Goal: Task Accomplishment & Management: Complete application form

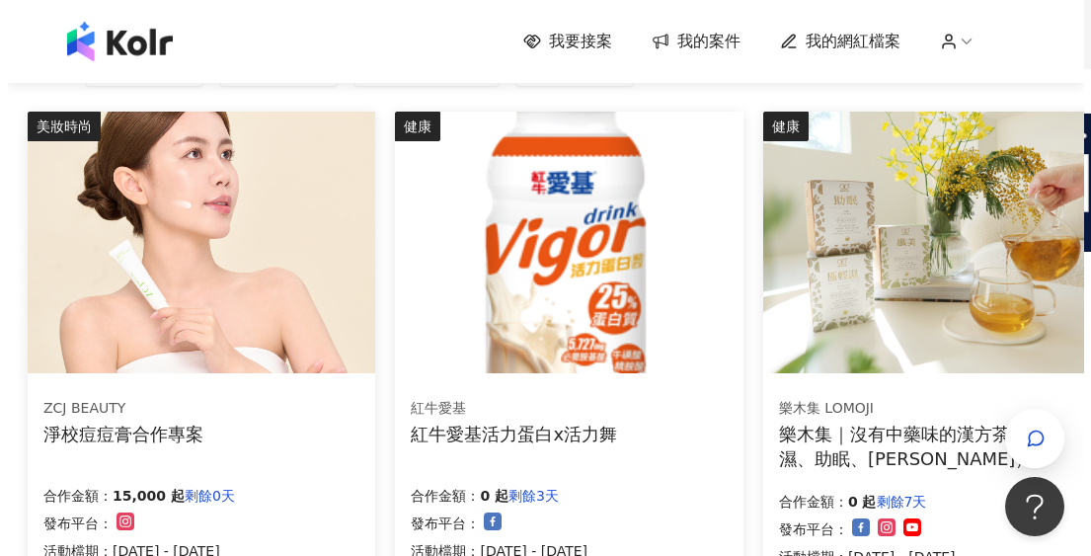
scroll to position [296, 0]
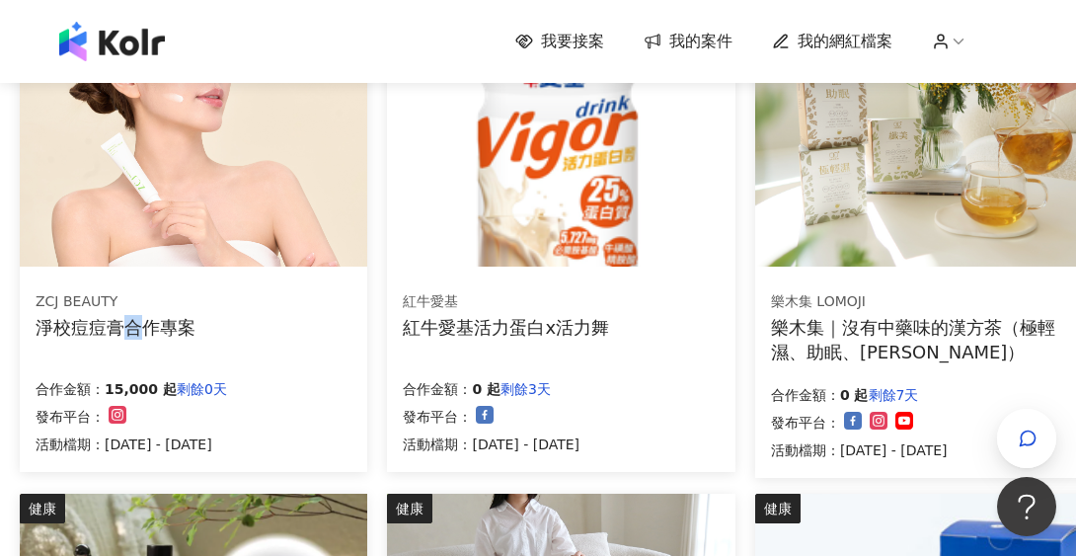
drag, startPoint x: 211, startPoint y: 348, endPoint x: 134, endPoint y: 323, distance: 81.2
click at [134, 323] on div "淨校痘痘膏合作專案" at bounding box center [116, 327] width 160 height 25
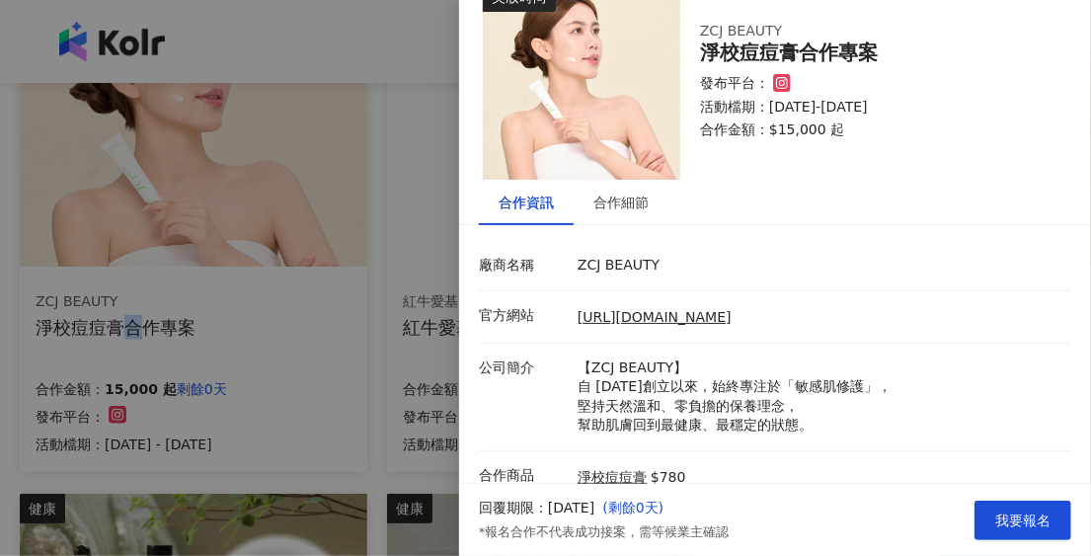
scroll to position [38, 0]
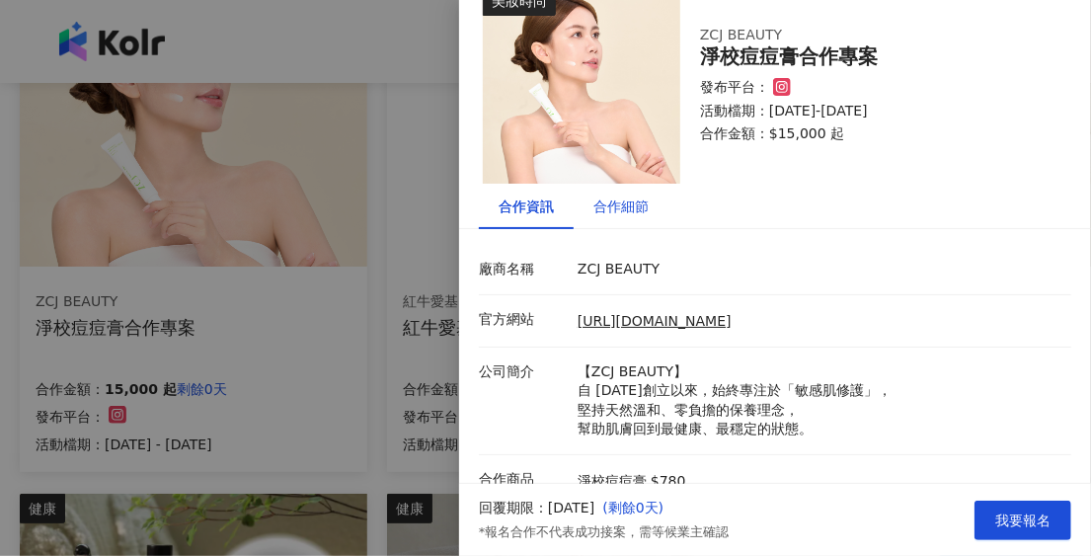
click at [631, 209] on div "合作細節" at bounding box center [620, 206] width 55 height 22
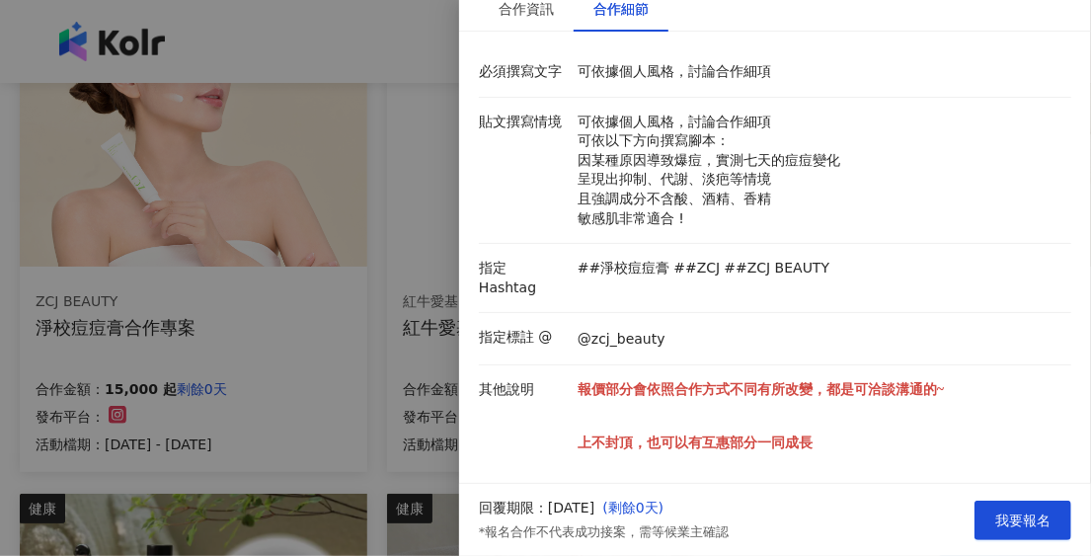
scroll to position [334, 0]
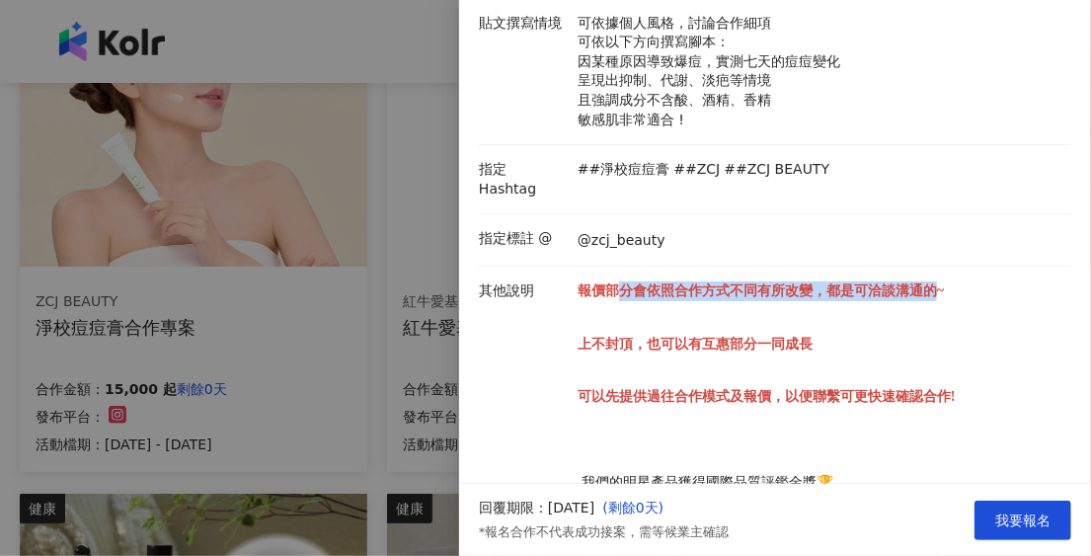
drag, startPoint x: 618, startPoint y: 270, endPoint x: 952, endPoint y: 259, distance: 333.8
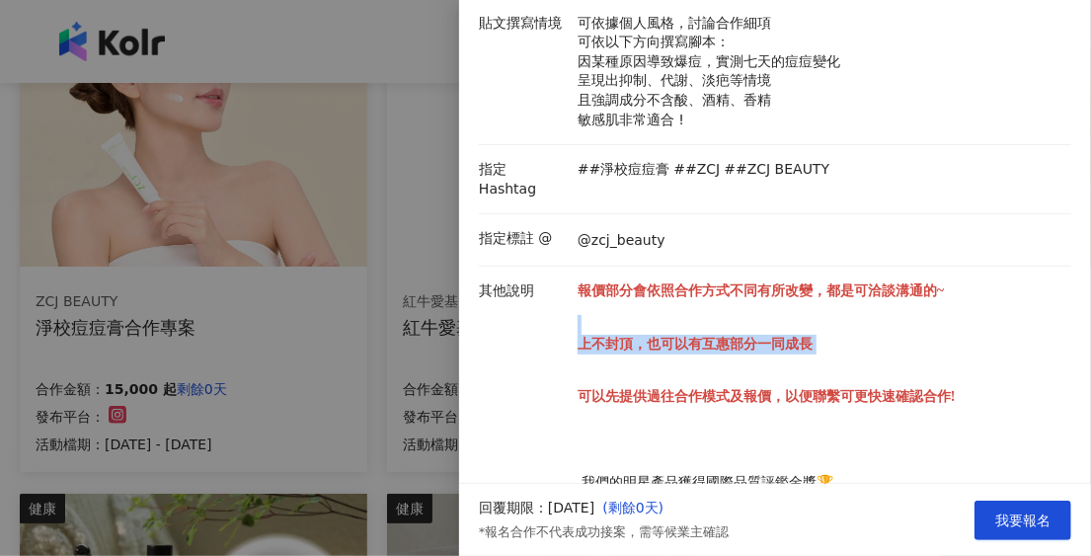
drag, startPoint x: 952, startPoint y: 259, endPoint x: 839, endPoint y: 334, distance: 135.2
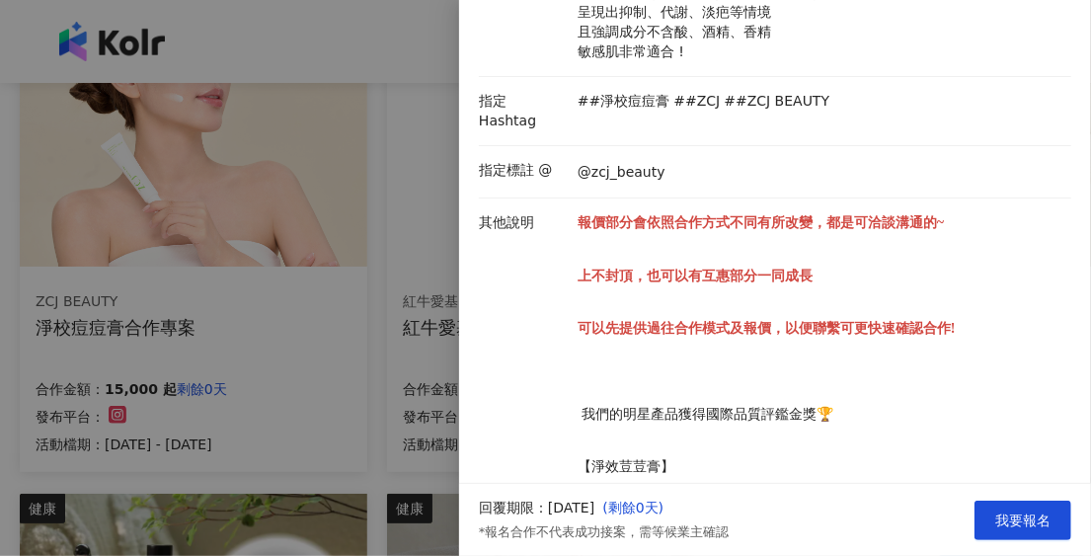
scroll to position [432, 0]
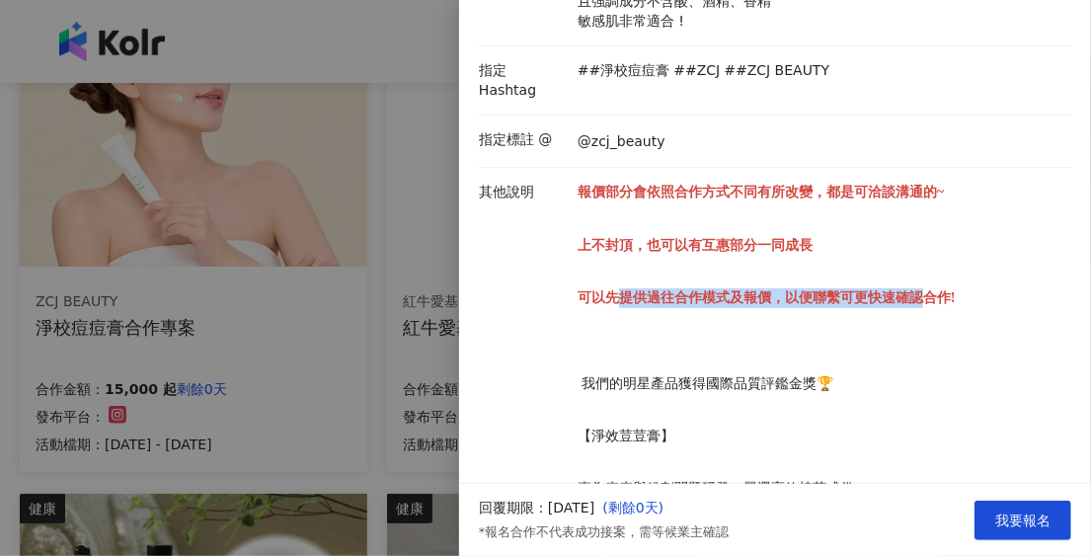
drag, startPoint x: 615, startPoint y: 283, endPoint x: 930, endPoint y: 307, distance: 315.8
click at [930, 294] on p "報價部分會依照合作方式不同有所改變，都是可洽談溝通的~ 上不封頂，也可以有互惠部分一同成長 可以先提供過往合作模式及報價，以便聯繫可更快速確認合作! 我們的明…" at bounding box center [819, 505] width 484 height 644
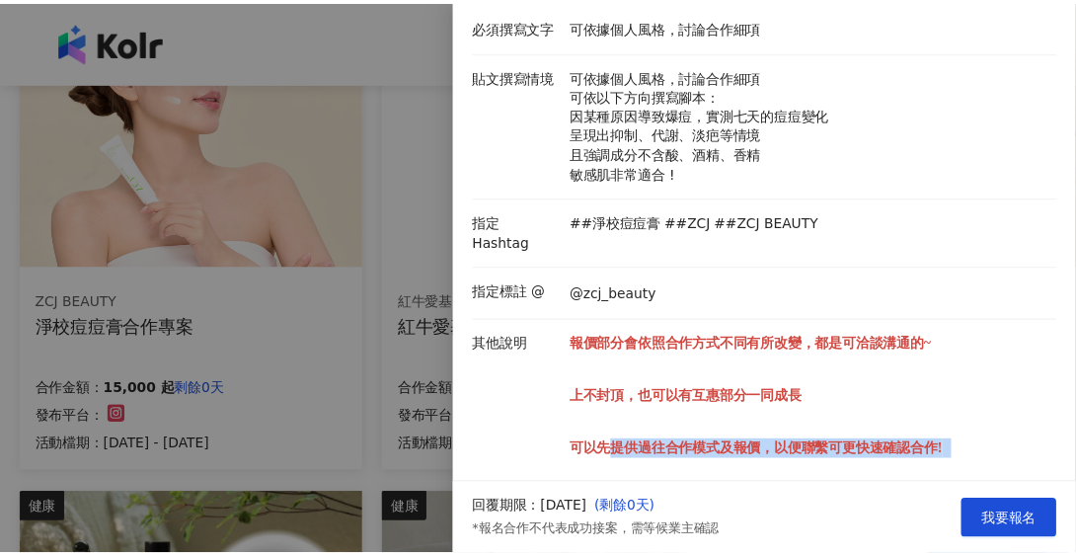
scroll to position [0, 0]
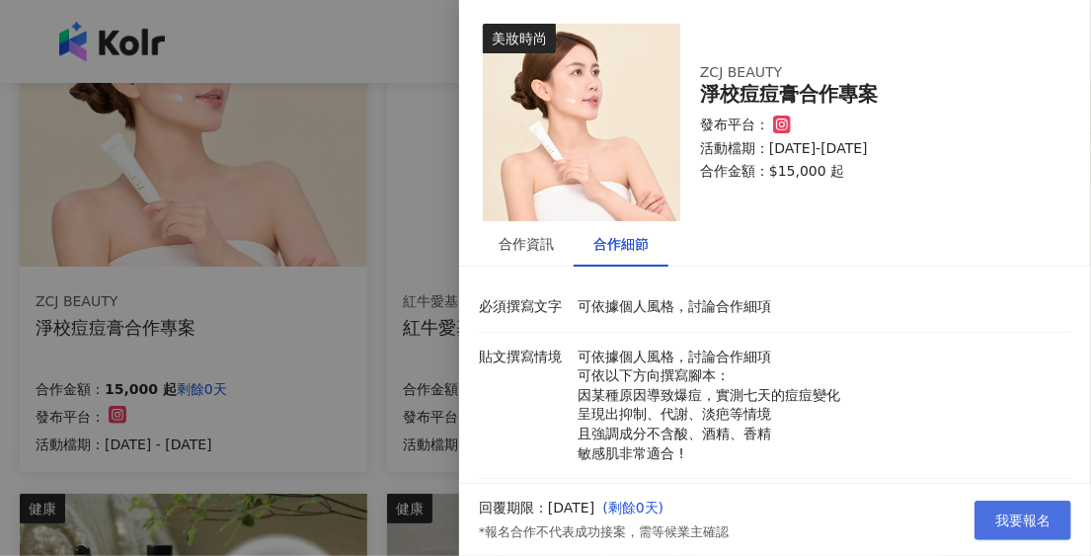
click at [1024, 507] on button "我要報名" at bounding box center [1022, 519] width 97 height 39
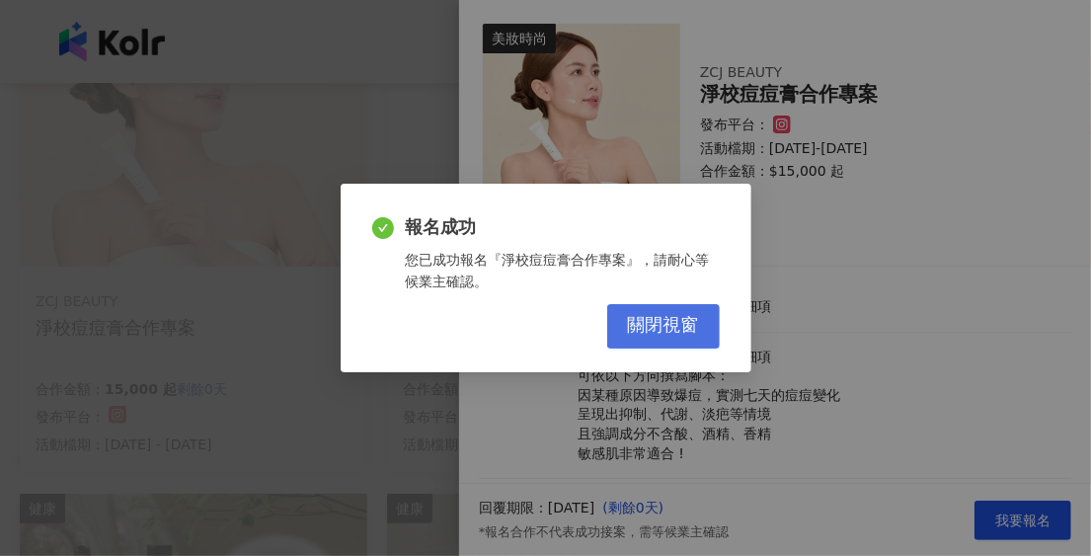
click at [664, 333] on span "關閉視窗" at bounding box center [663, 326] width 71 height 22
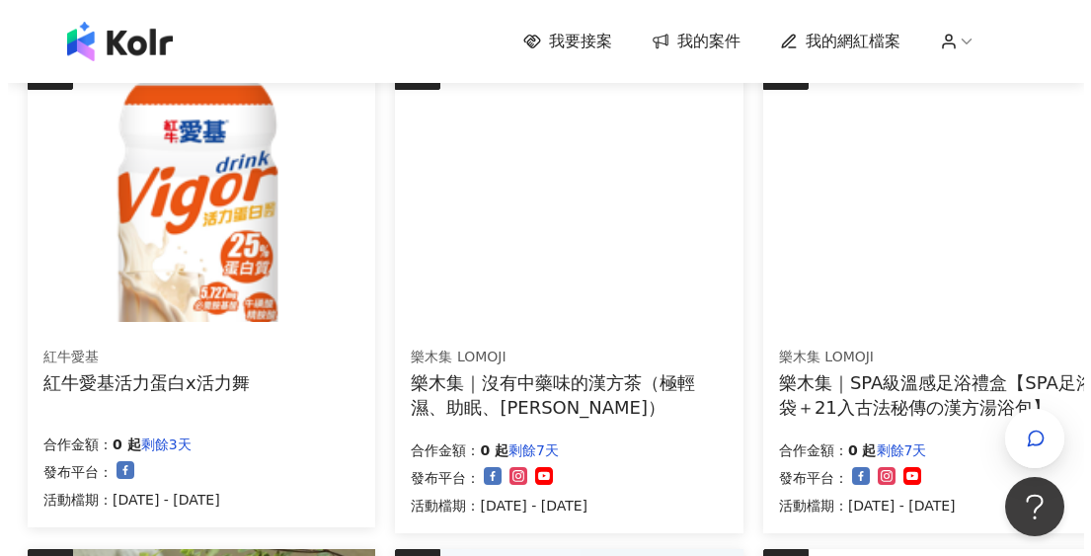
scroll to position [197, 0]
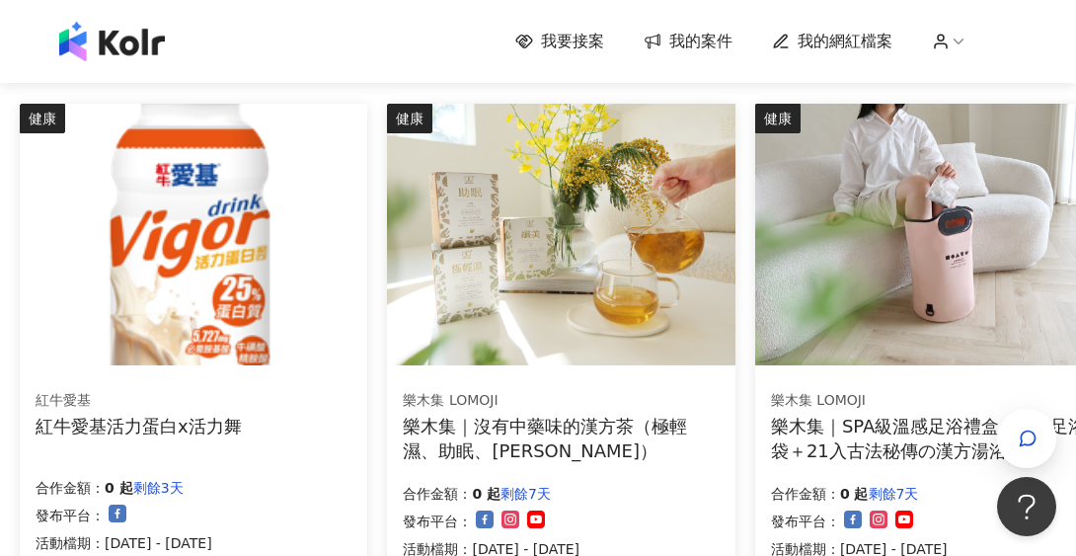
click at [594, 435] on div "樂木集｜沒有中藥味的漢方茶（極輕濕、助眠、[PERSON_NAME]）" at bounding box center [561, 438] width 316 height 49
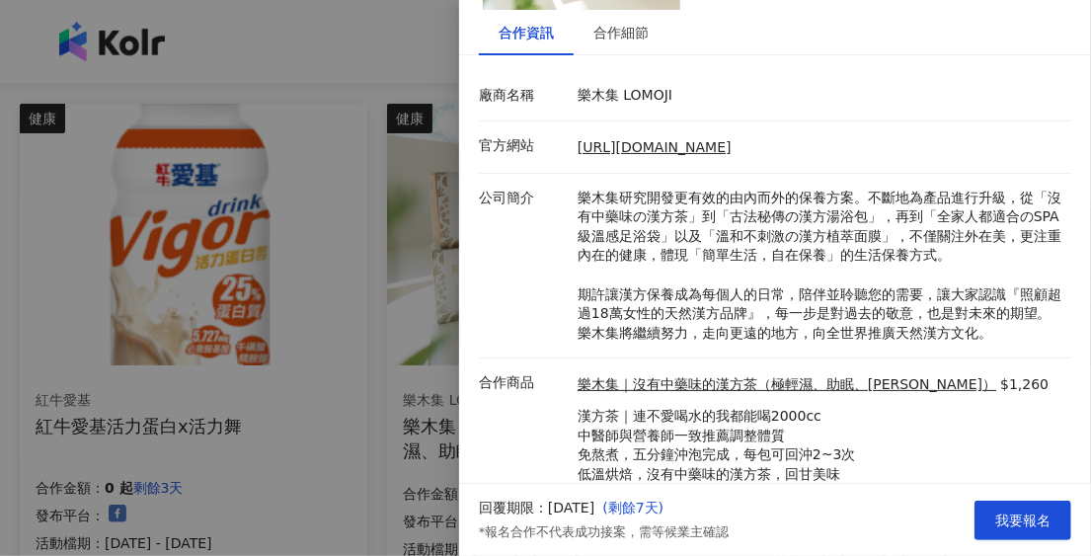
scroll to position [0, 0]
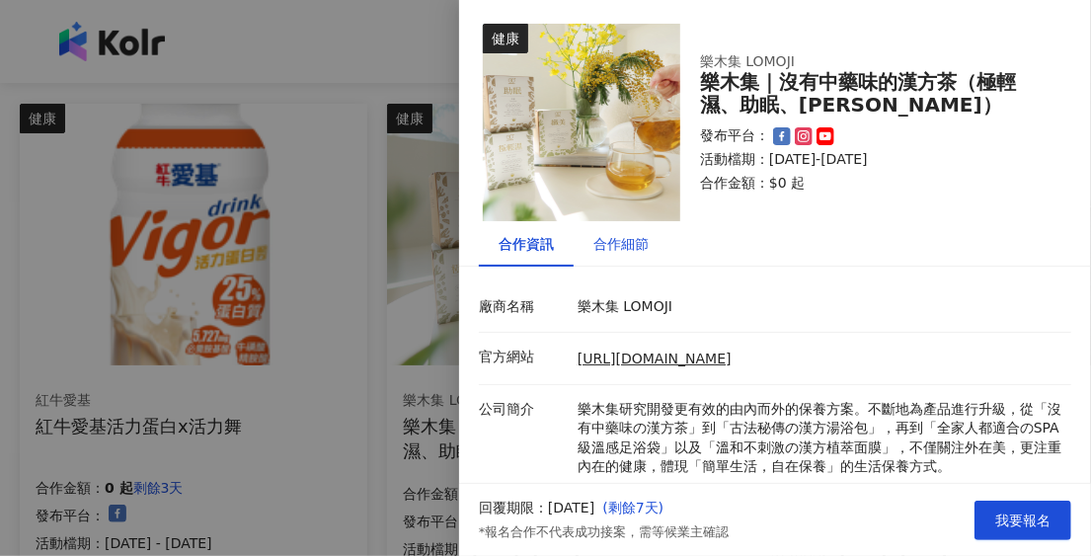
click at [597, 237] on div "合作細節" at bounding box center [620, 244] width 55 height 22
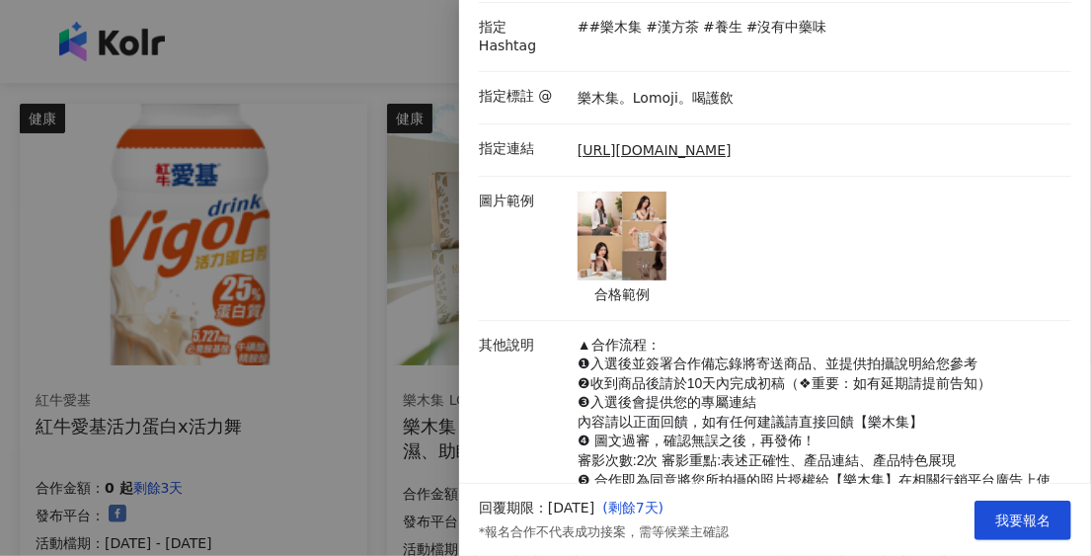
scroll to position [728, 0]
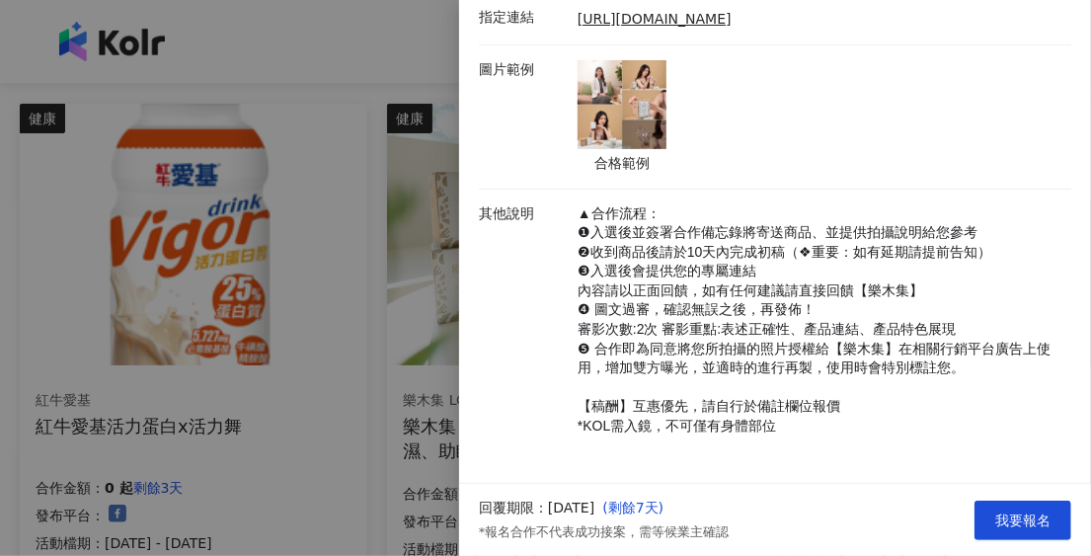
click at [411, 333] on div at bounding box center [545, 278] width 1091 height 556
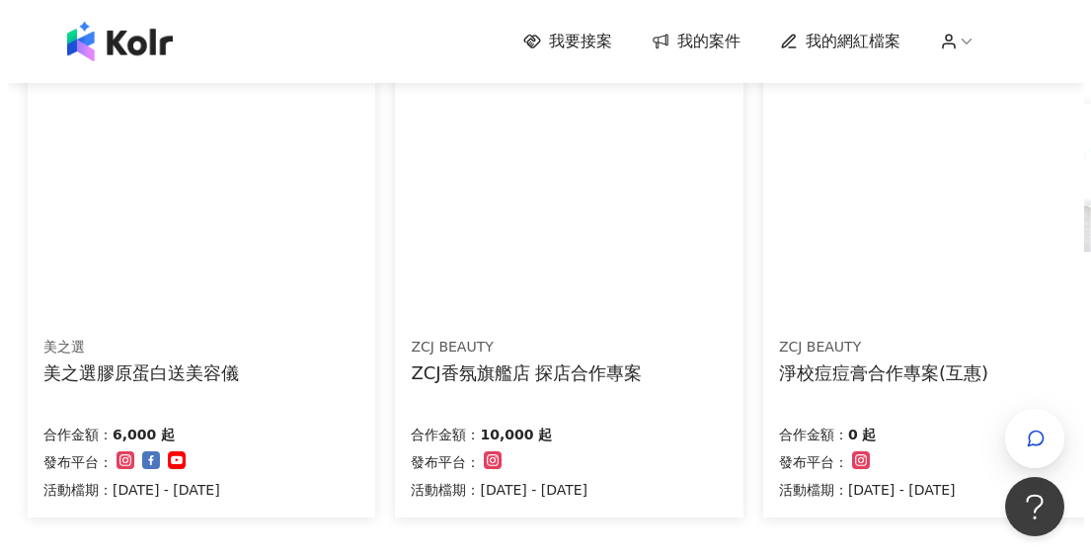
scroll to position [1184, 0]
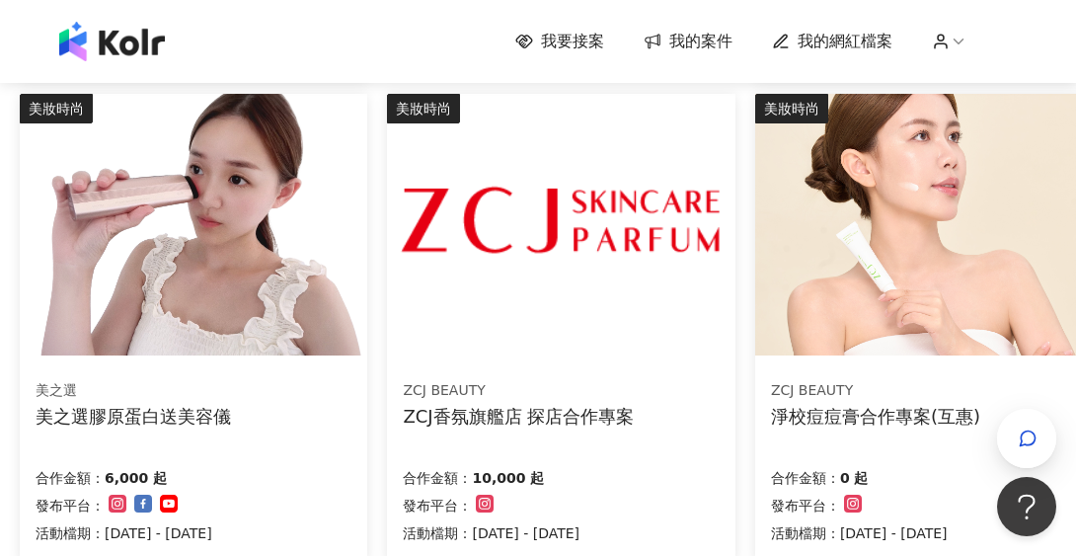
click at [262, 384] on div "美之選 美之選膠原蛋白送美容儀" at bounding box center [194, 403] width 316 height 49
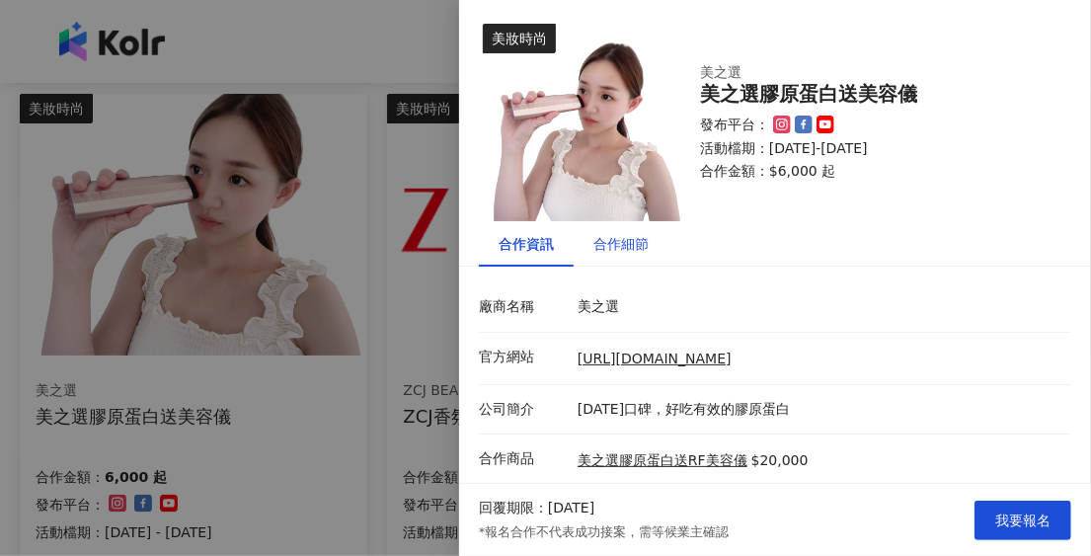
click at [619, 249] on div "合作細節" at bounding box center [620, 244] width 55 height 22
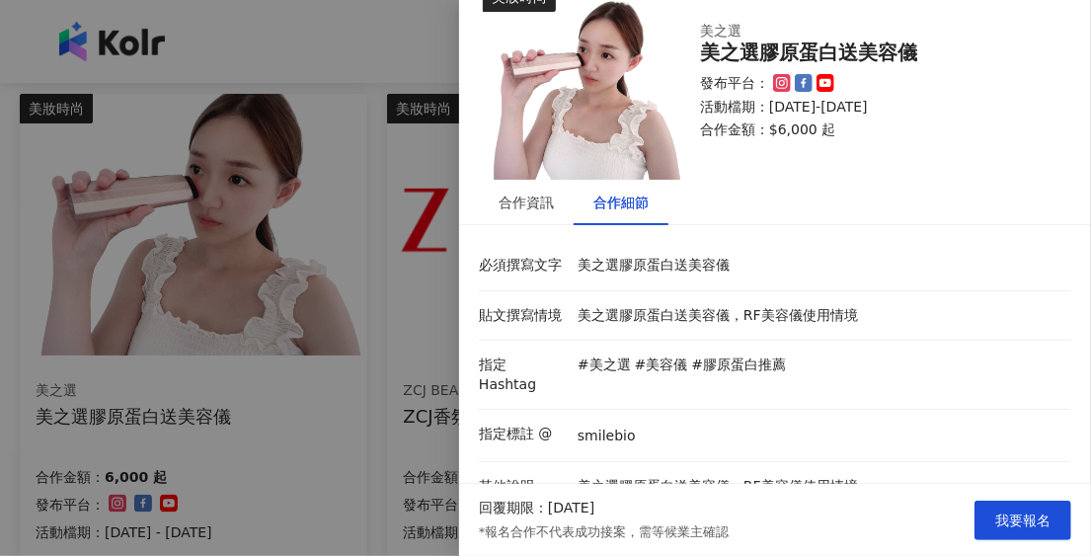
scroll to position [81, 0]
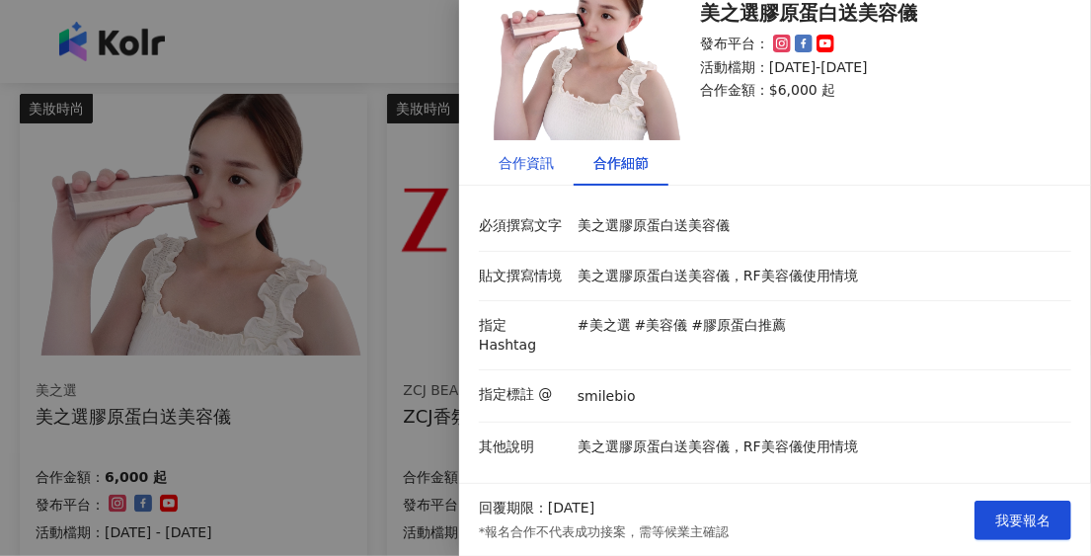
click at [537, 172] on div "合作資訊" at bounding box center [525, 163] width 55 height 22
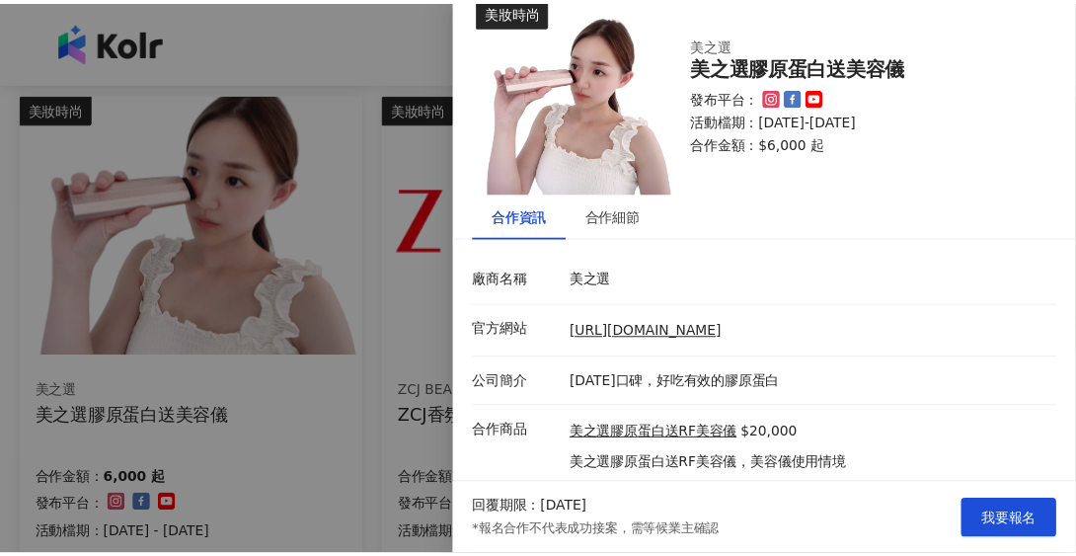
scroll to position [0, 0]
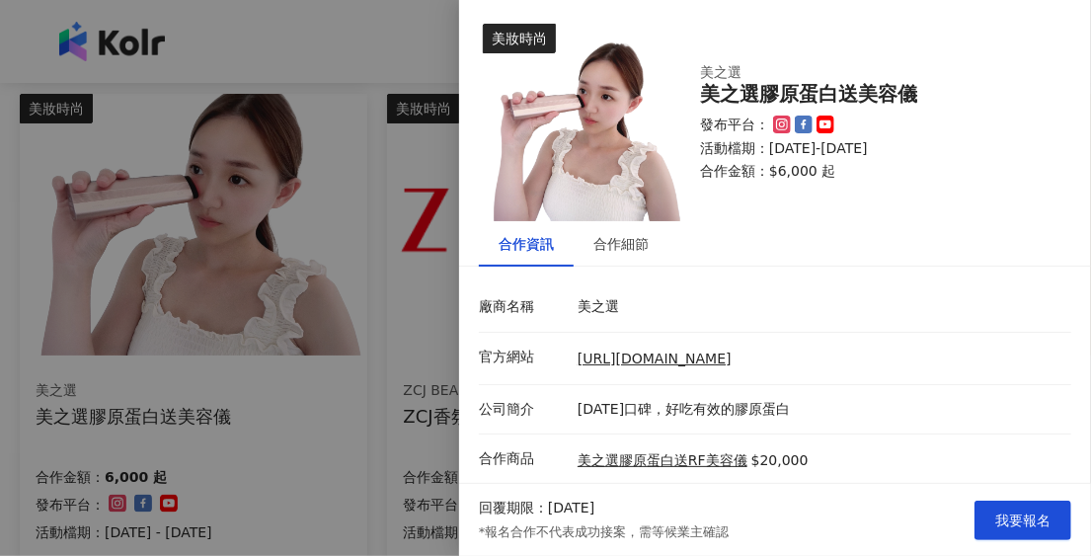
click at [389, 392] on div at bounding box center [545, 278] width 1091 height 556
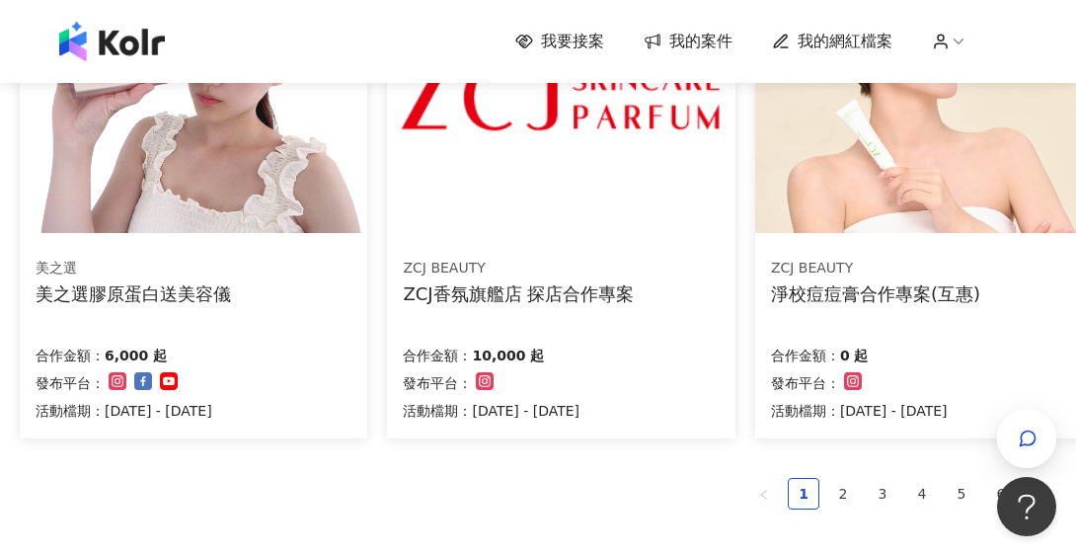
scroll to position [1559, 0]
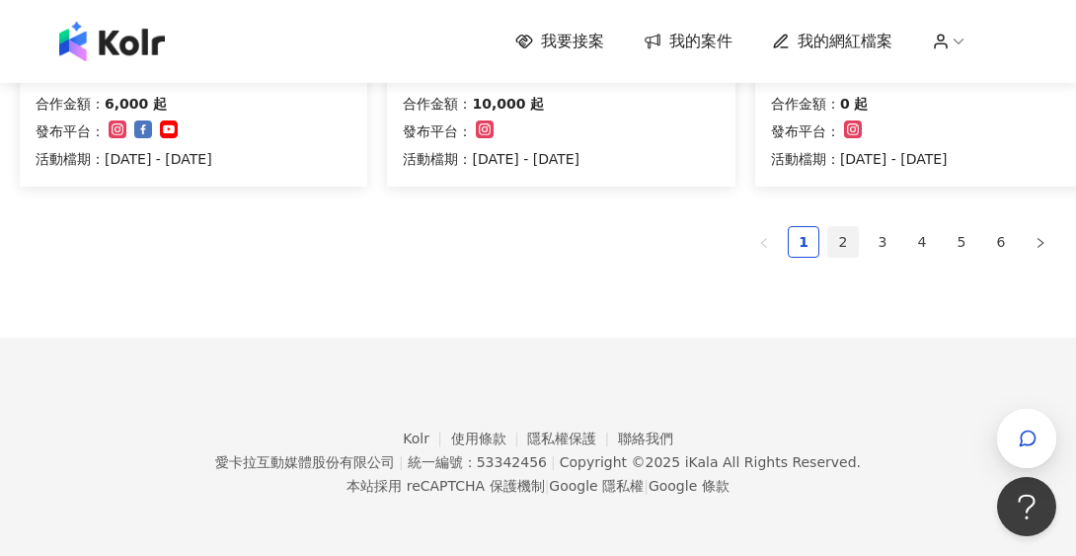
click at [841, 249] on link "2" at bounding box center [843, 242] width 30 height 30
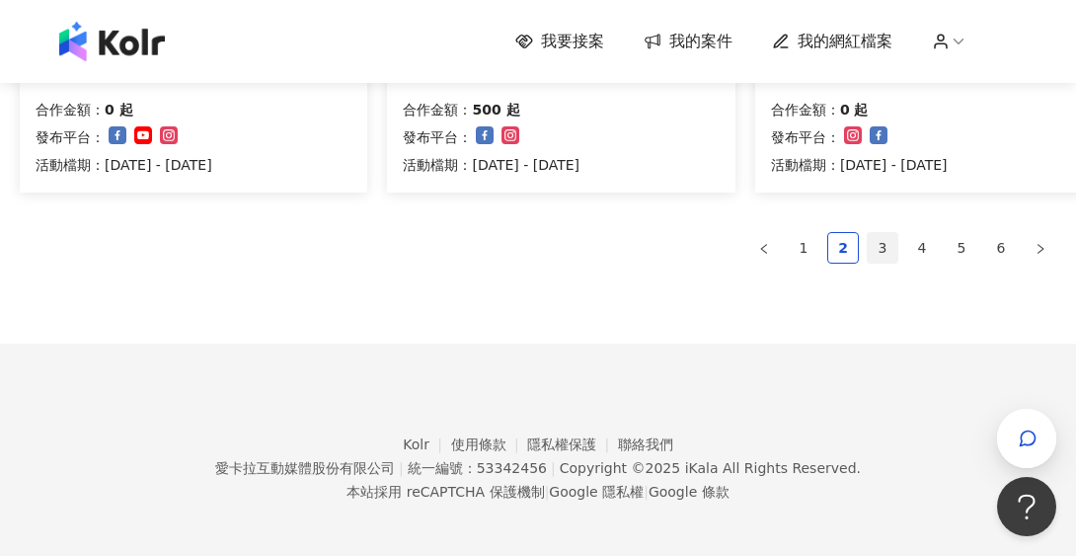
click at [869, 240] on link "3" at bounding box center [883, 248] width 30 height 30
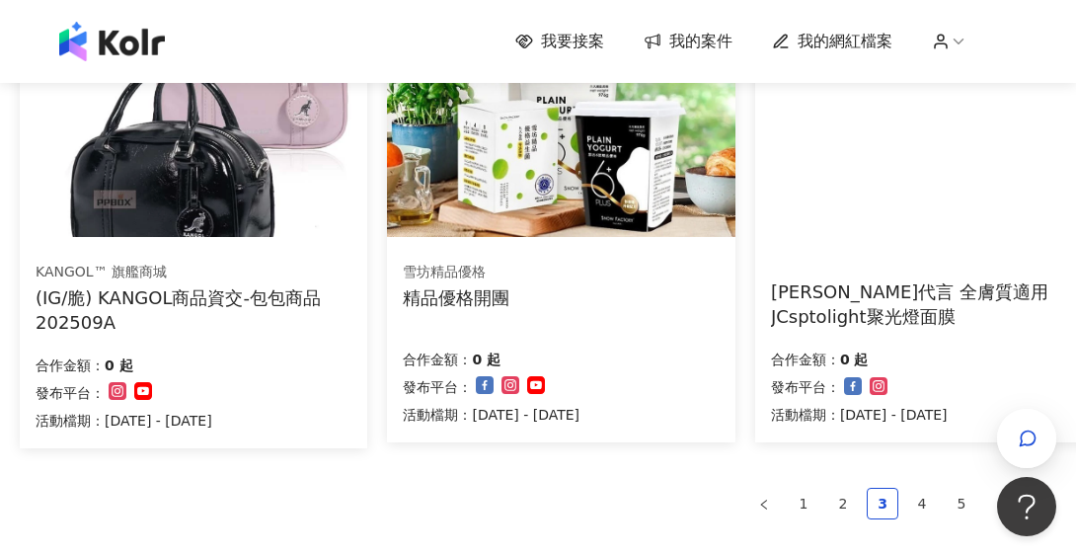
scroll to position [1361, 0]
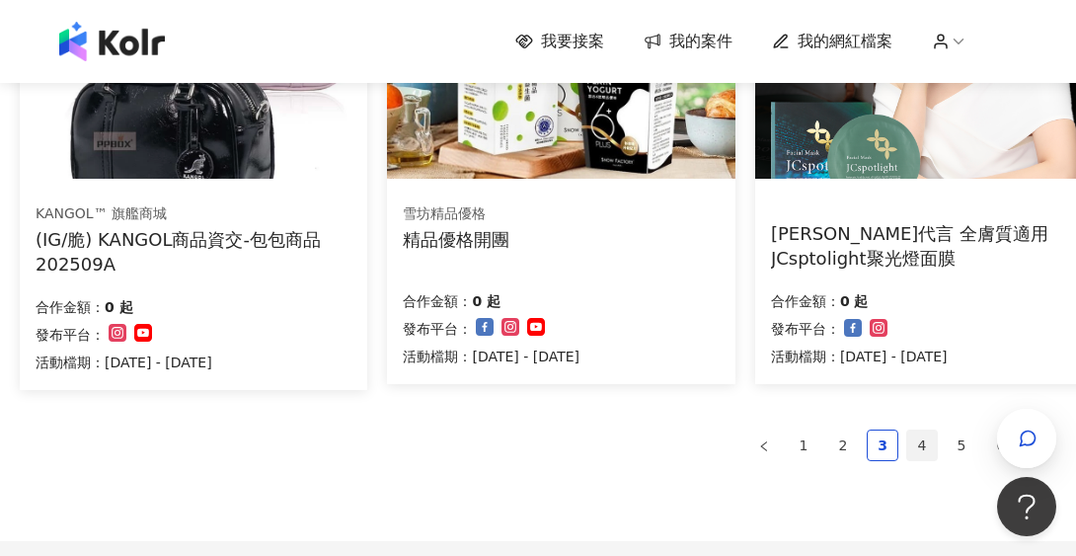
click at [928, 442] on link "4" at bounding box center [922, 445] width 30 height 30
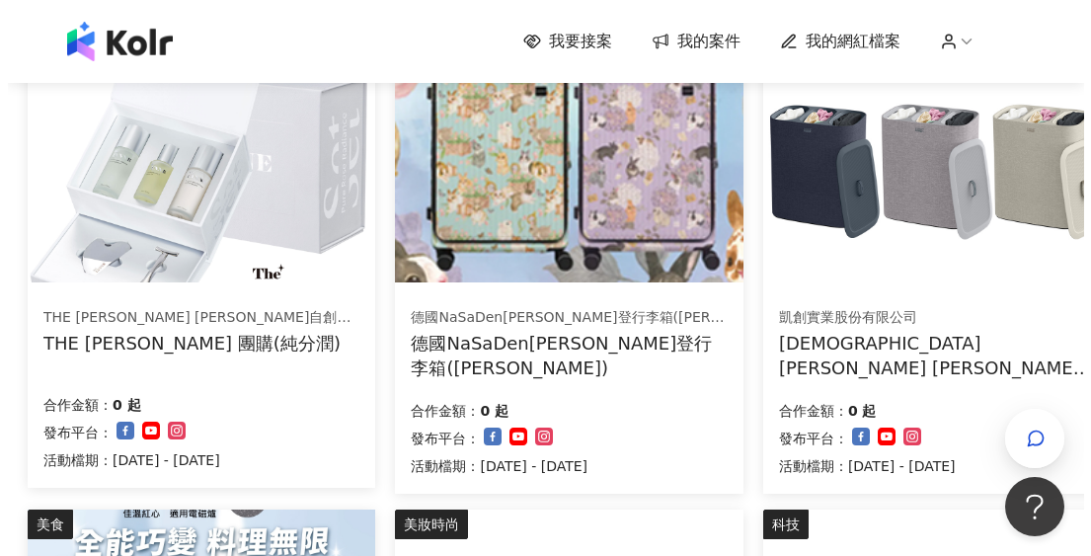
scroll to position [670, 0]
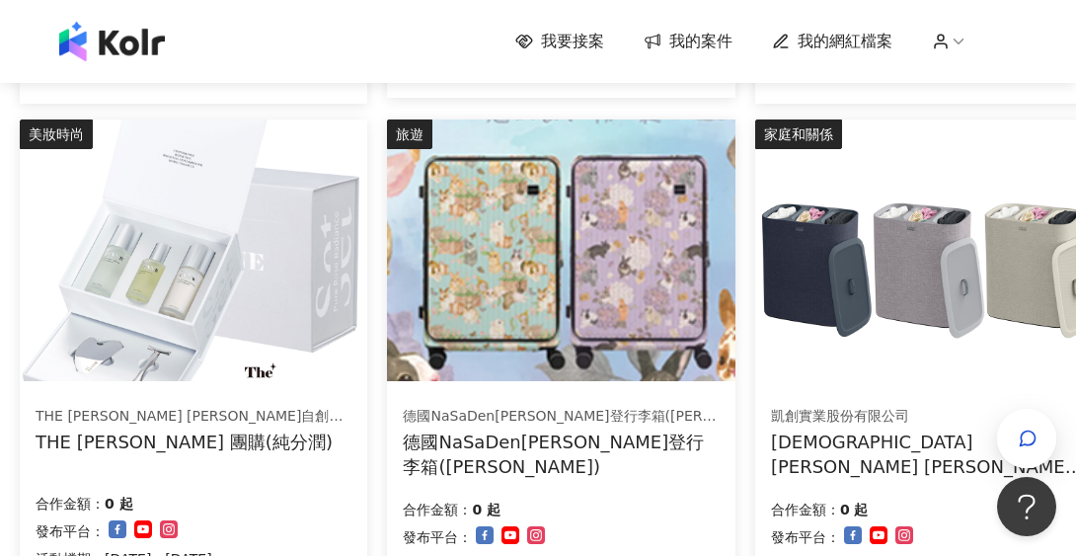
click at [864, 390] on div "凱創實業股份有限公司 英國[PERSON_NAME] [PERSON_NAME] Tota 90L 分類洗衣籃(三格) 合作金額： 0 起 發布平台： 活動檔…" at bounding box center [928, 490] width 347 height 203
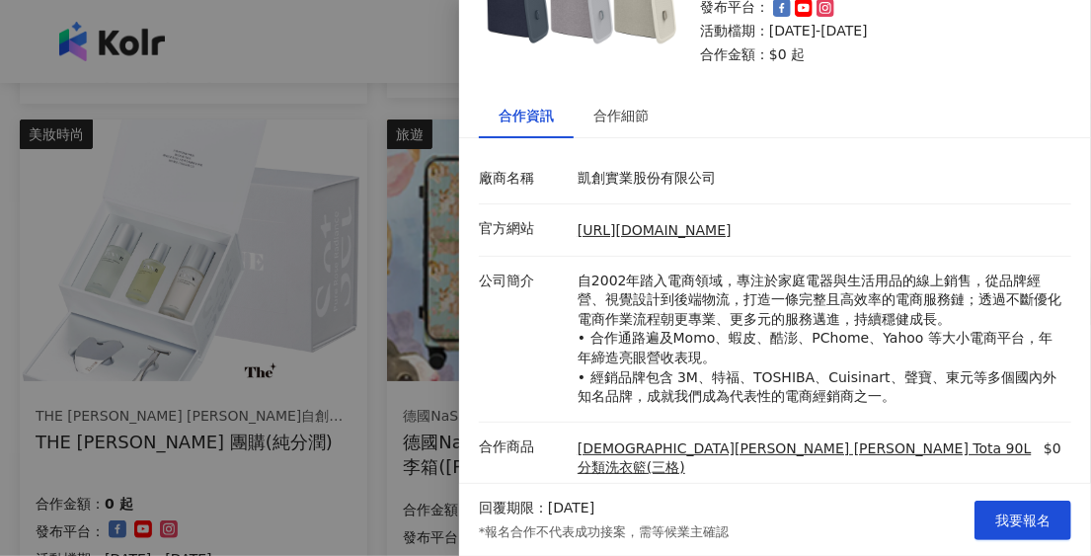
scroll to position [98, 0]
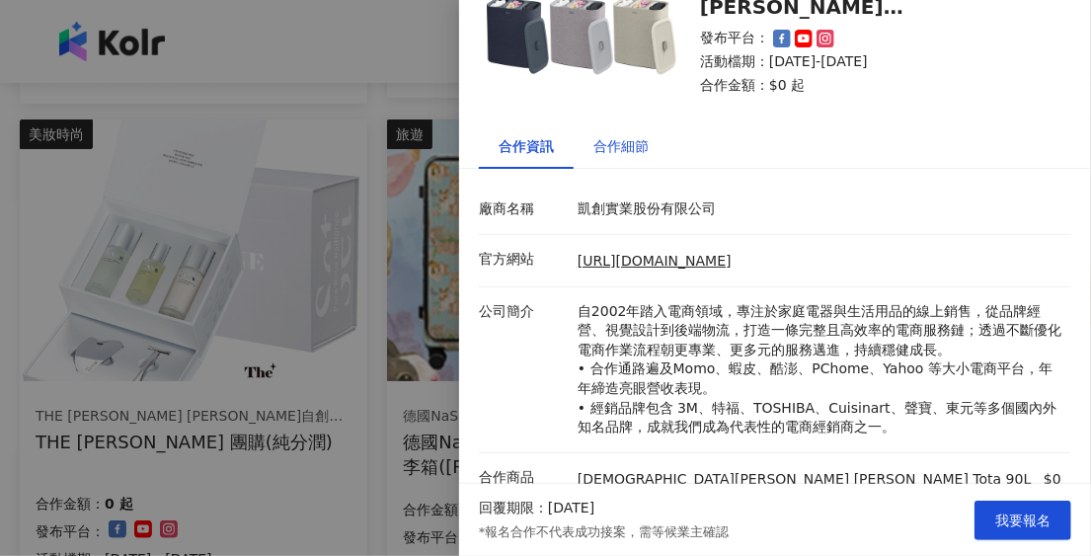
click at [610, 152] on div "合作細節" at bounding box center [620, 146] width 55 height 22
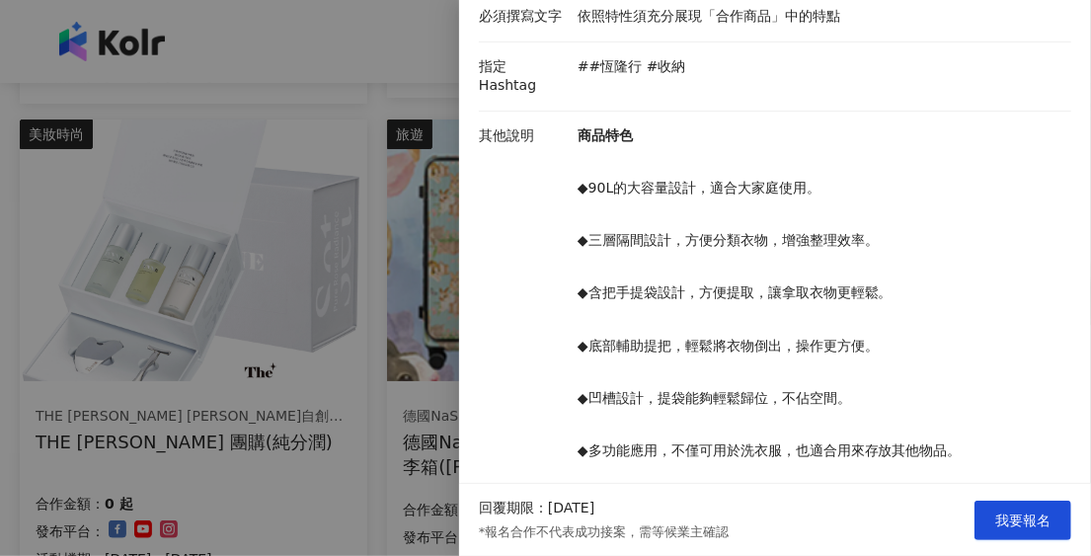
scroll to position [347, 0]
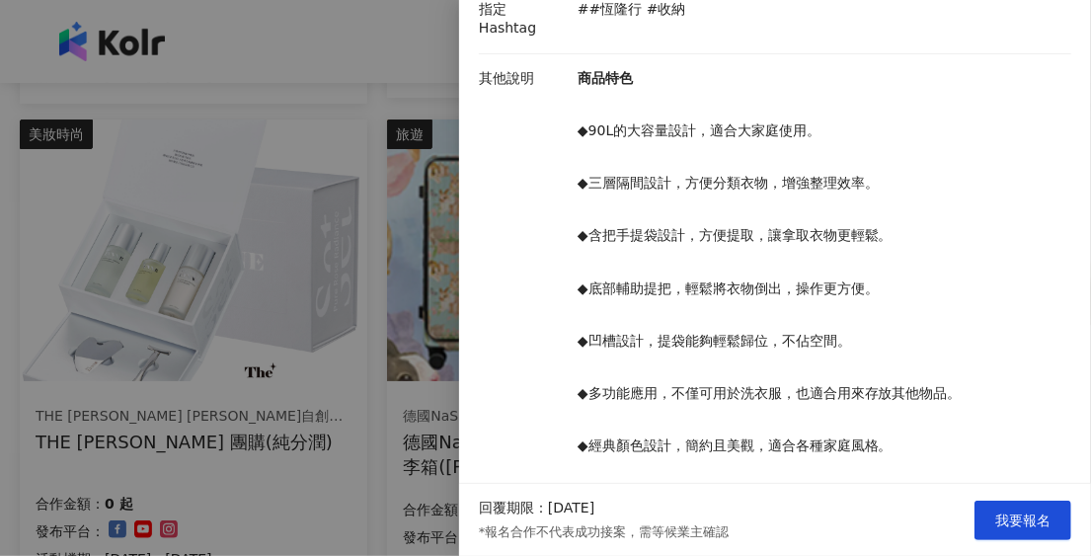
click at [370, 403] on div at bounding box center [545, 278] width 1091 height 556
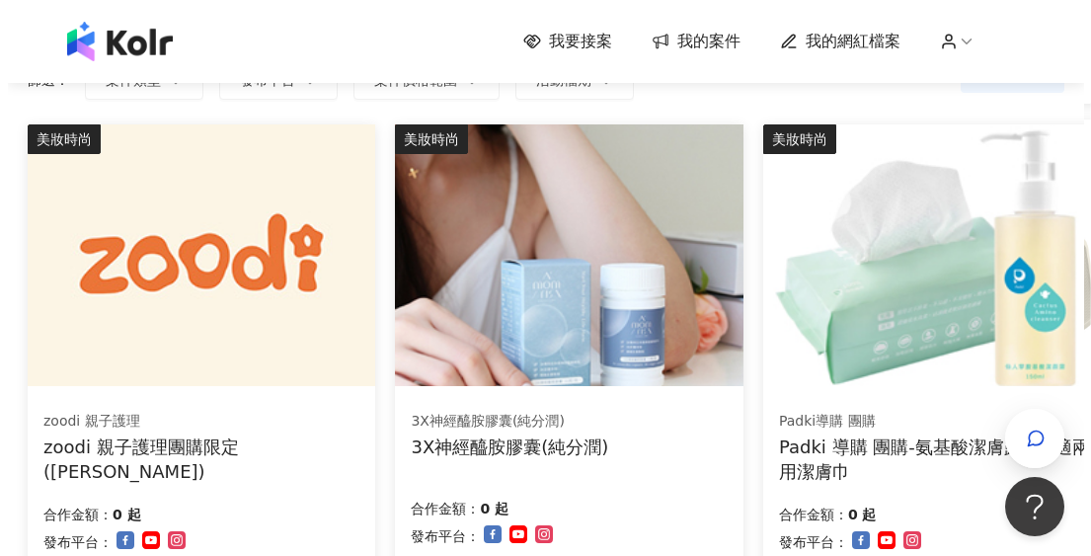
scroll to position [769, 0]
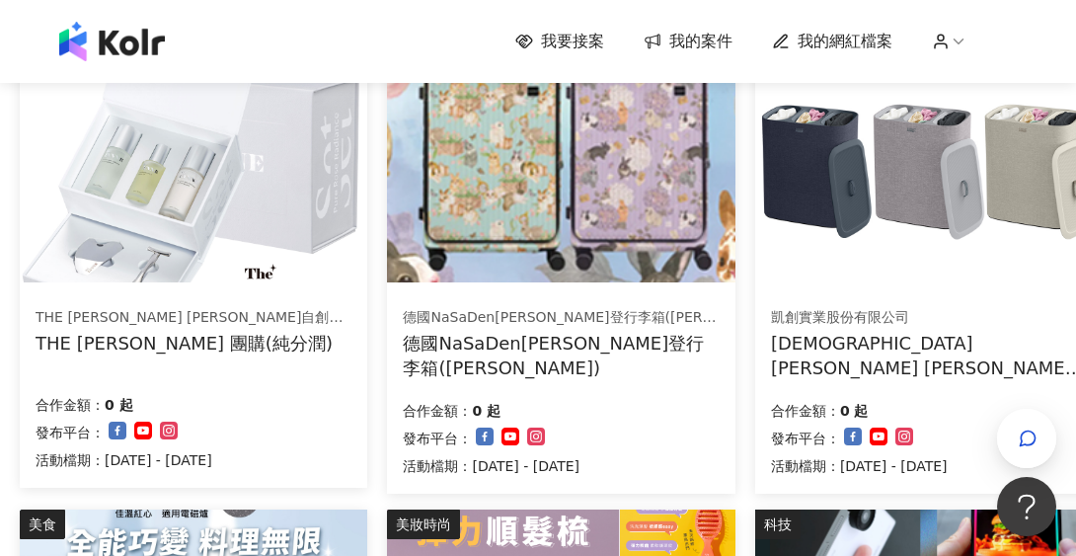
click at [533, 274] on img at bounding box center [560, 152] width 347 height 262
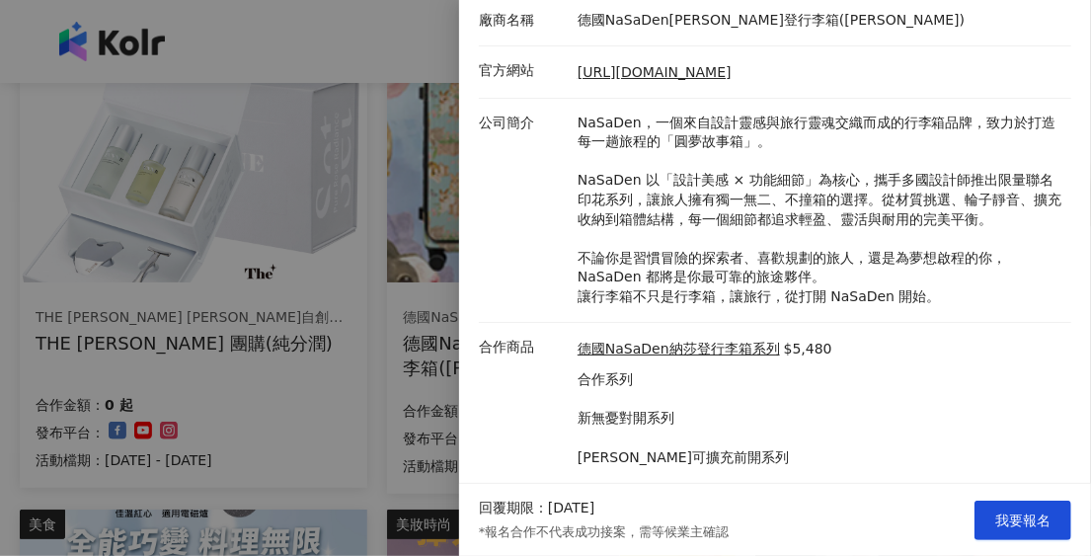
scroll to position [371, 0]
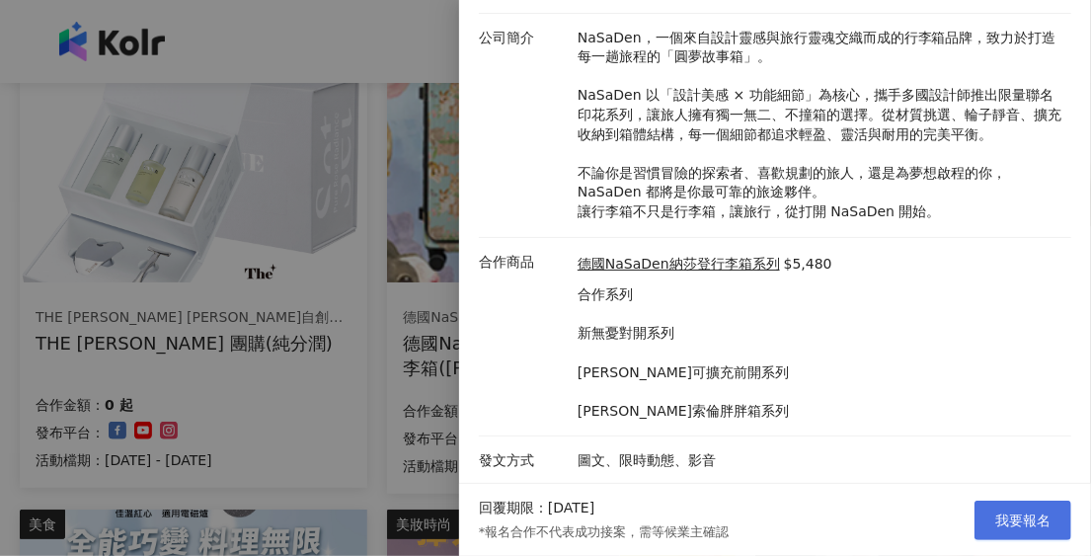
click at [1022, 519] on span "我要報名" at bounding box center [1022, 520] width 55 height 16
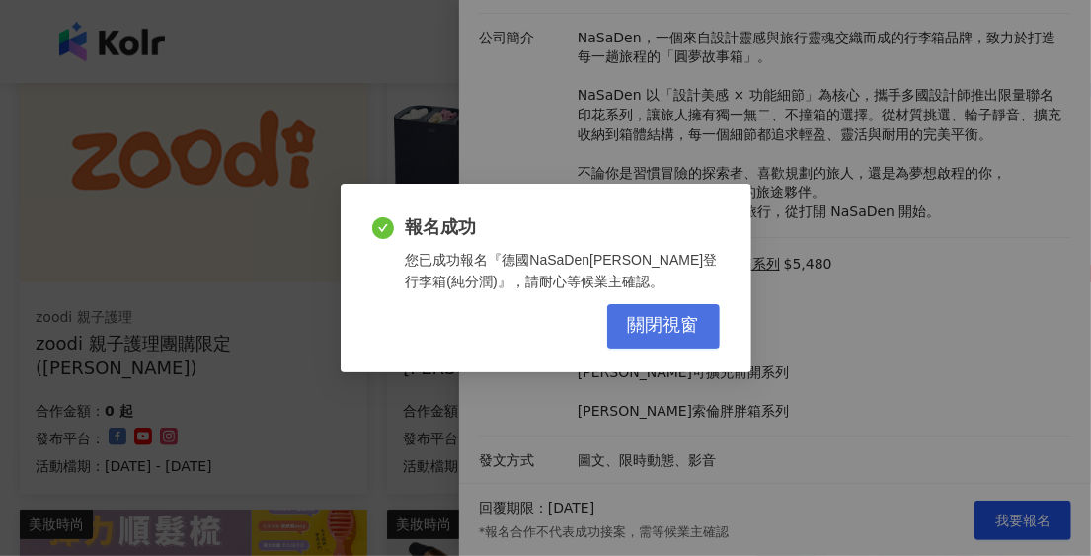
click at [634, 318] on span "關閉視窗" at bounding box center [663, 326] width 71 height 22
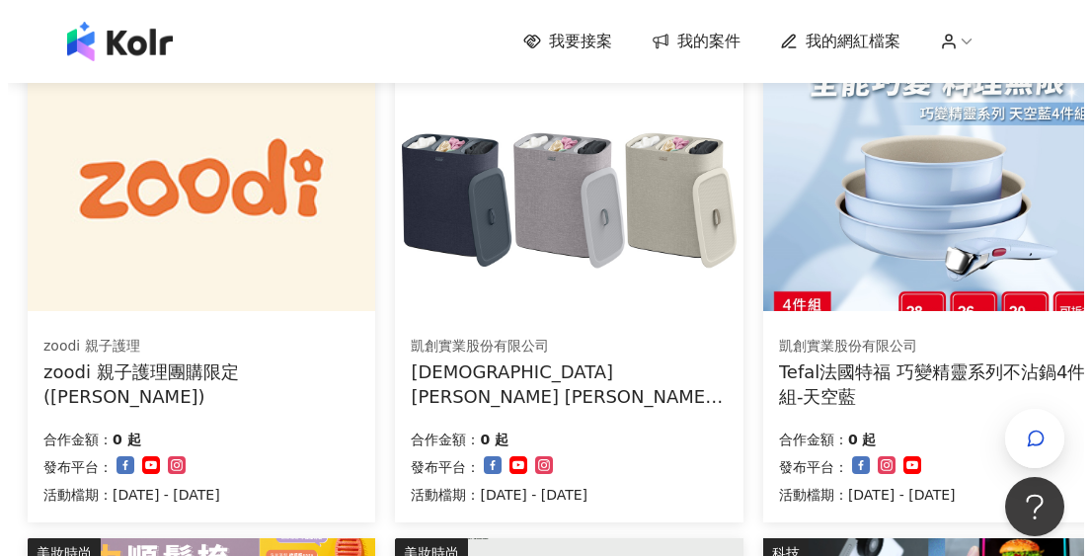
scroll to position [769, 0]
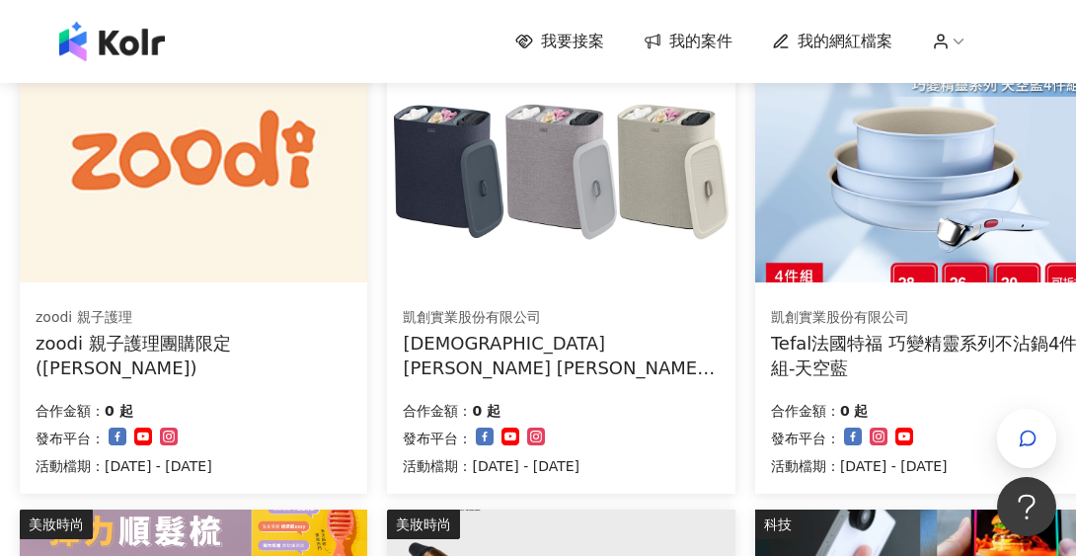
click at [871, 324] on div "凱創實業股份有限公司" at bounding box center [929, 318] width 316 height 20
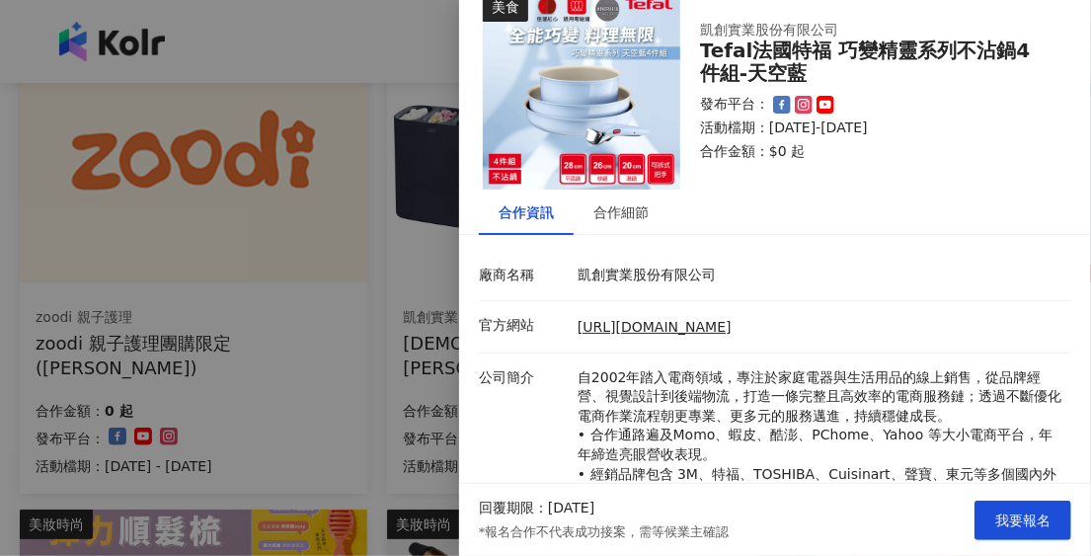
scroll to position [19, 0]
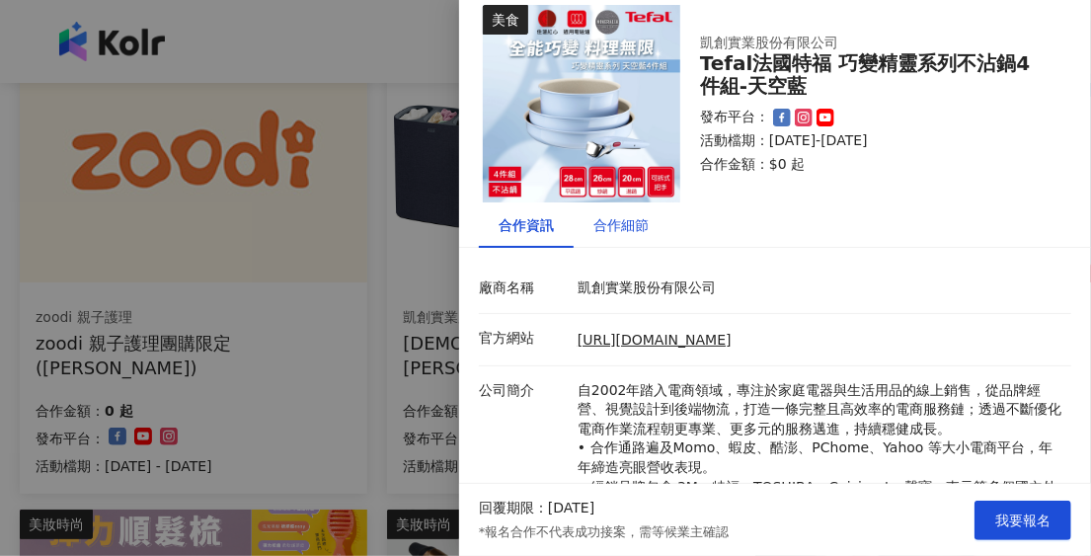
click at [607, 214] on div "合作細節" at bounding box center [620, 225] width 55 height 22
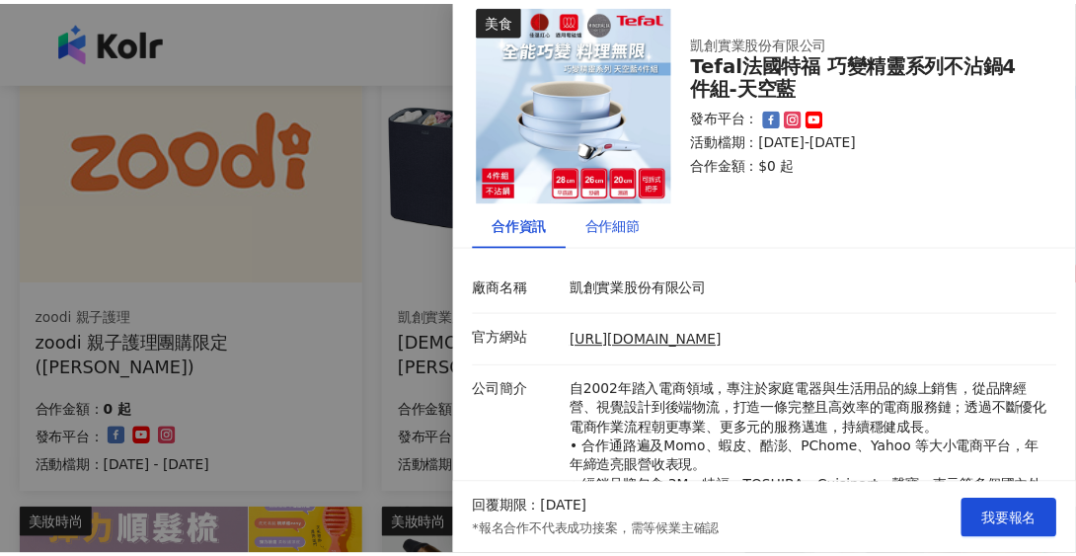
scroll to position [0, 0]
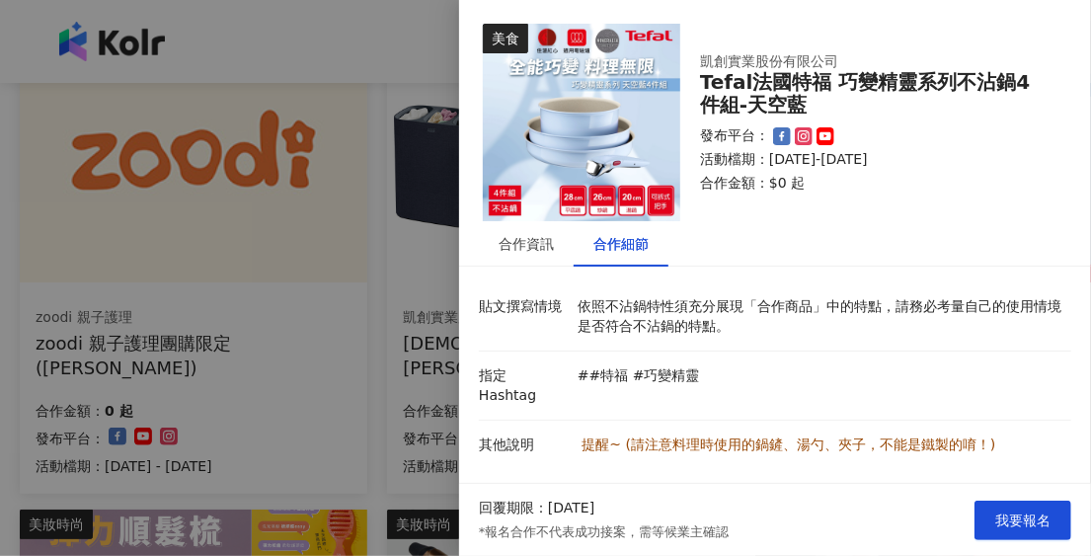
click at [363, 377] on div at bounding box center [545, 278] width 1091 height 556
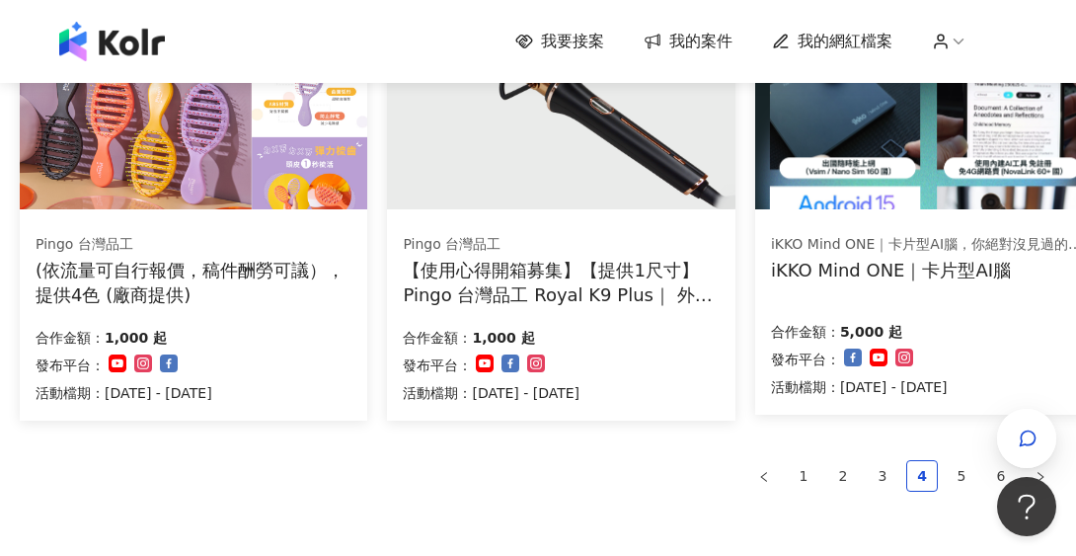
scroll to position [1460, 0]
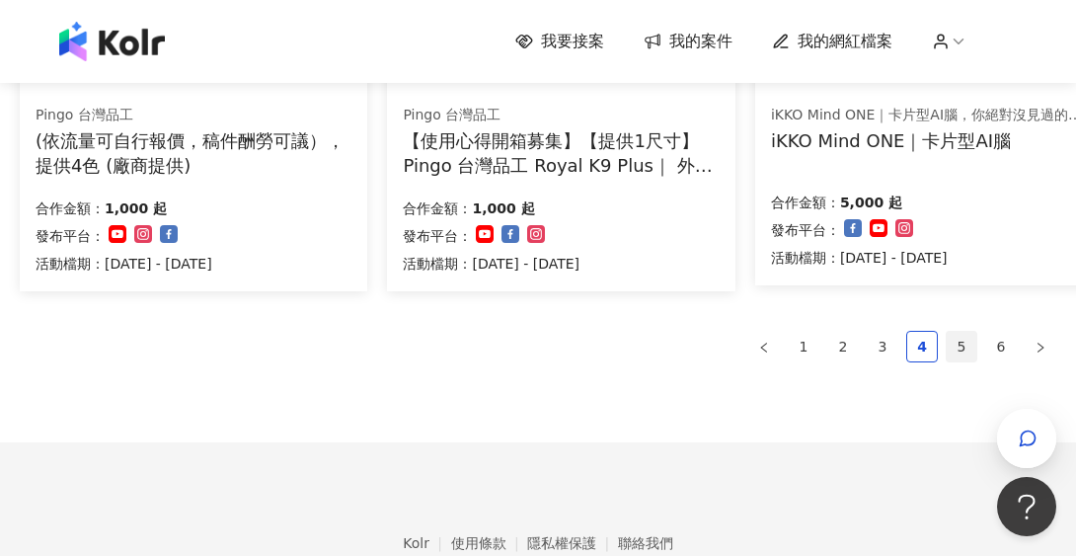
click at [957, 351] on link "5" at bounding box center [962, 347] width 30 height 30
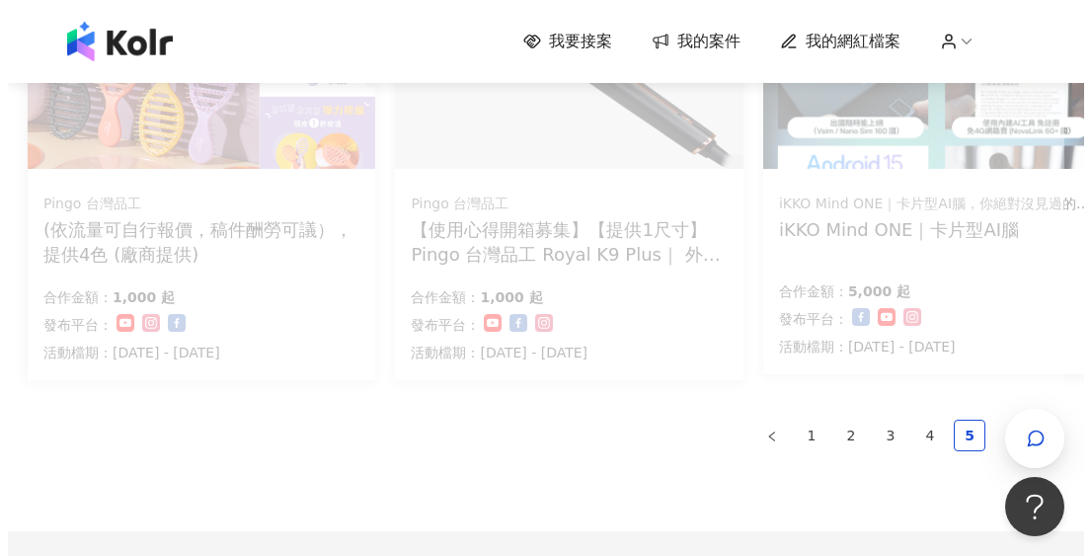
scroll to position [1262, 0]
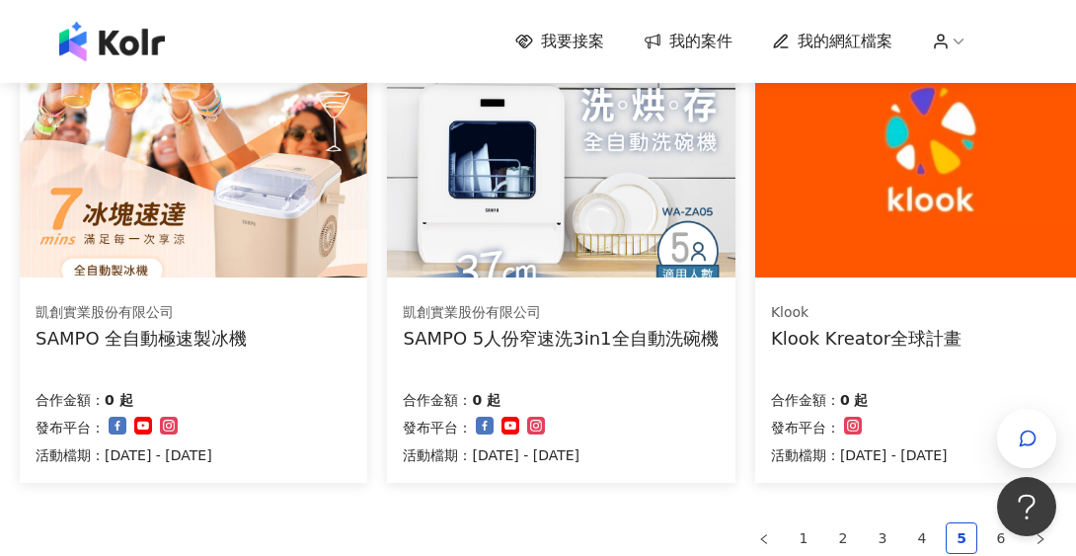
click at [559, 366] on div "凱創實業股份有限公司 SAMPO 5人份窄速洗3in1全自動洗碗機 合作金額： 0 起 發布平台： 活動檔期：[DATE] - [DATE]" at bounding box center [560, 383] width 347 height 197
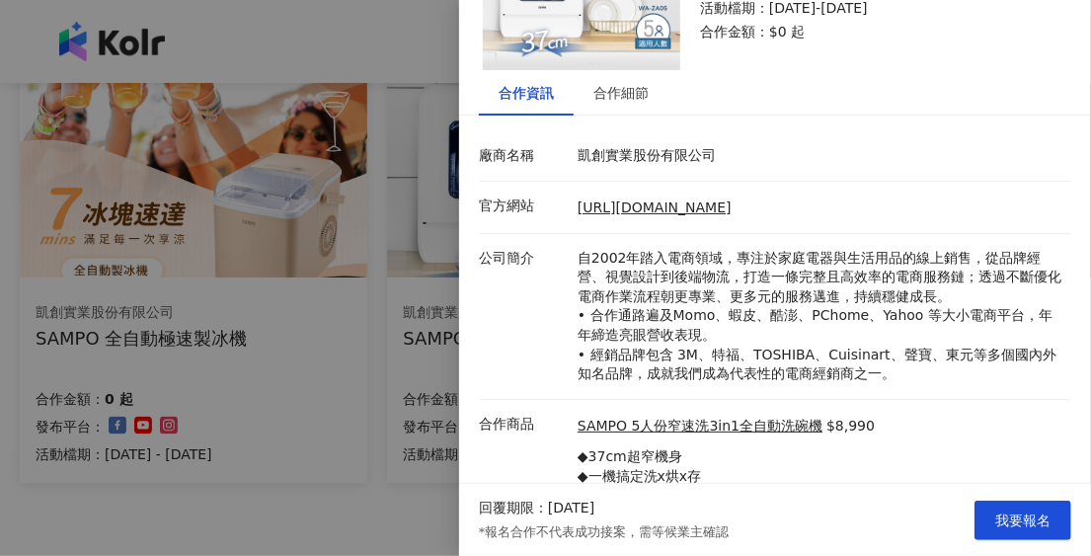
scroll to position [0, 0]
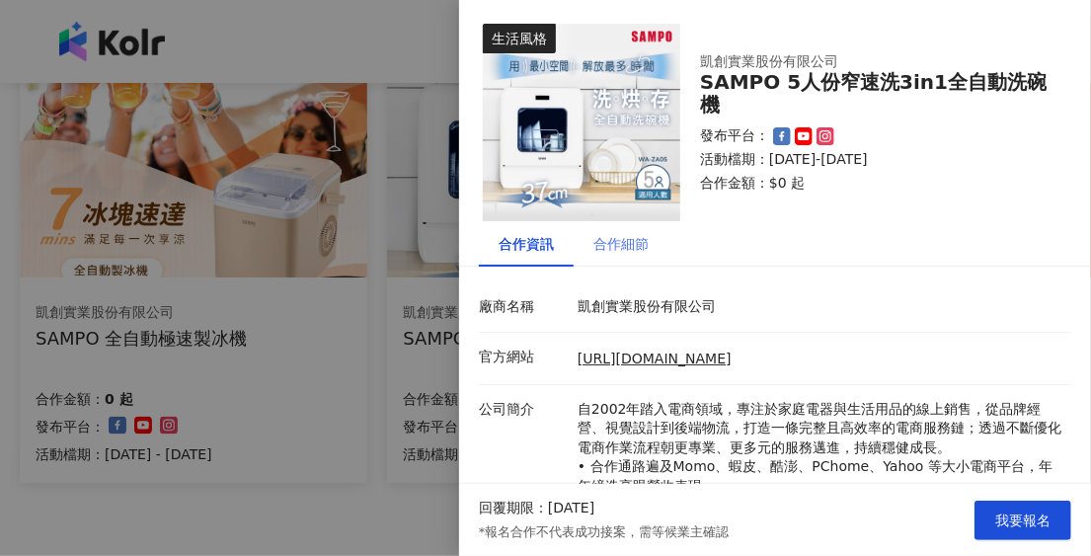
click at [621, 260] on div "合作細節" at bounding box center [620, 243] width 95 height 45
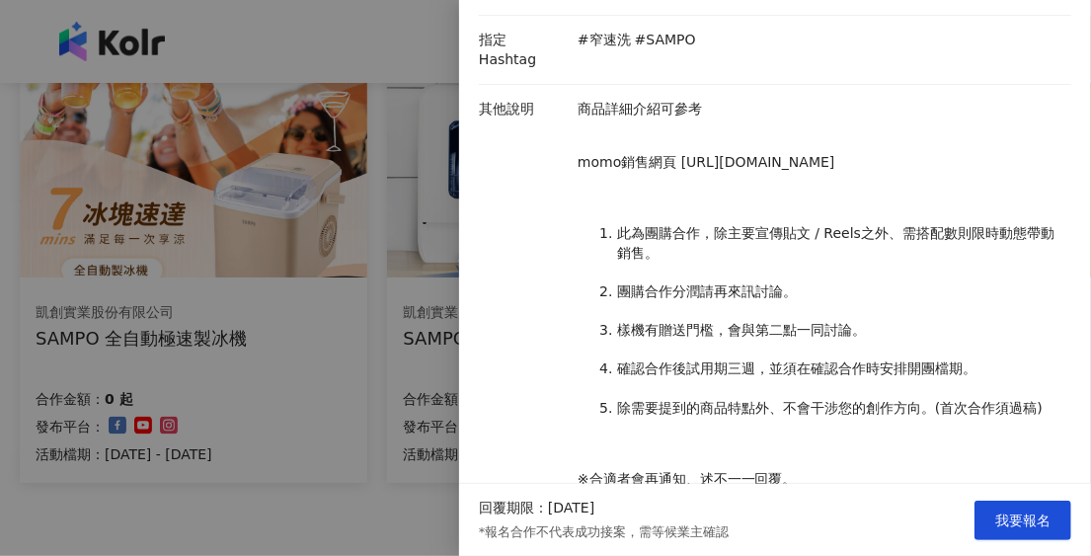
scroll to position [494, 0]
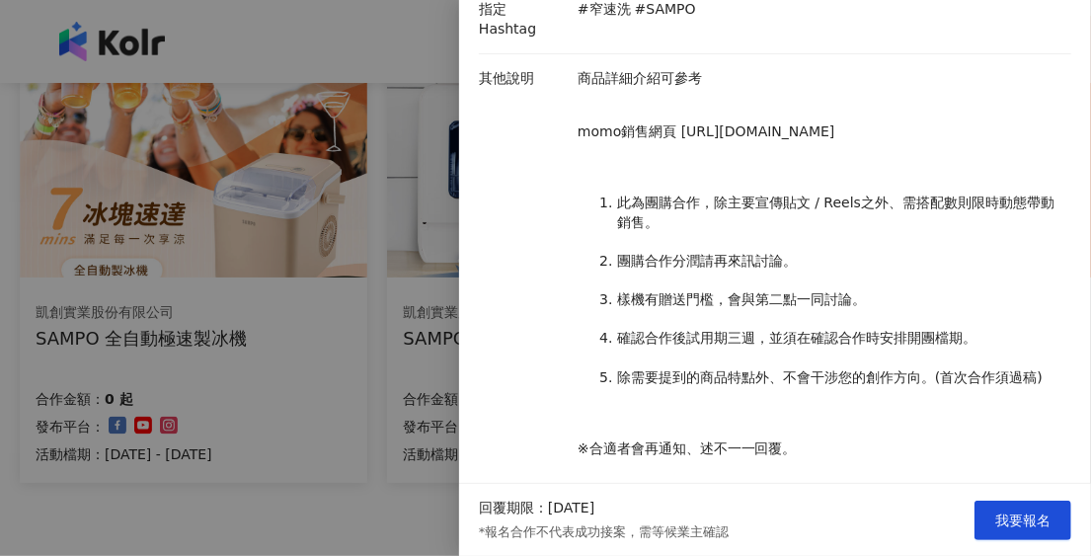
click at [385, 371] on div at bounding box center [545, 278] width 1091 height 556
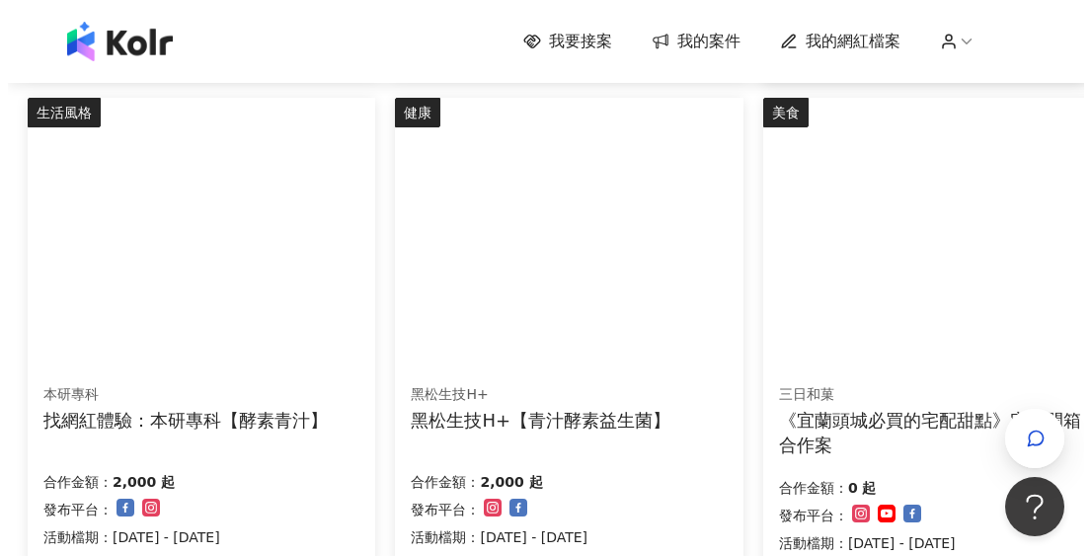
scroll to position [1164, 0]
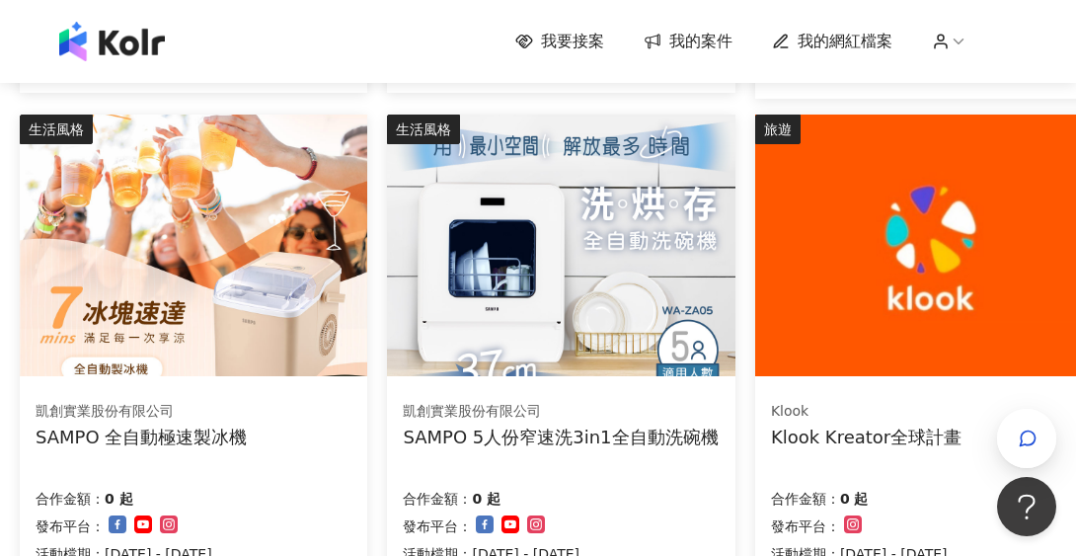
click at [938, 402] on div "Klook" at bounding box center [866, 412] width 191 height 20
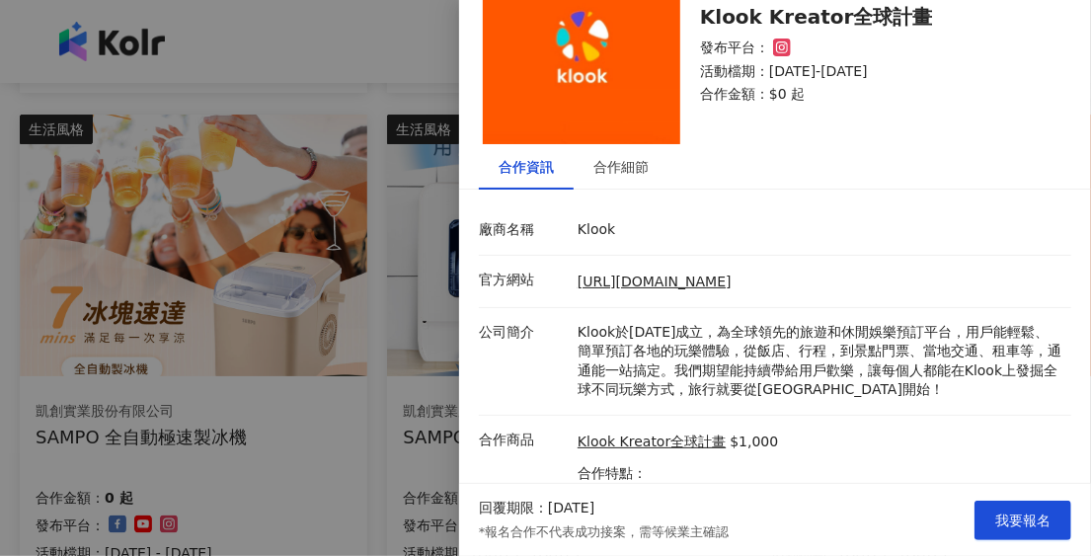
scroll to position [196, 0]
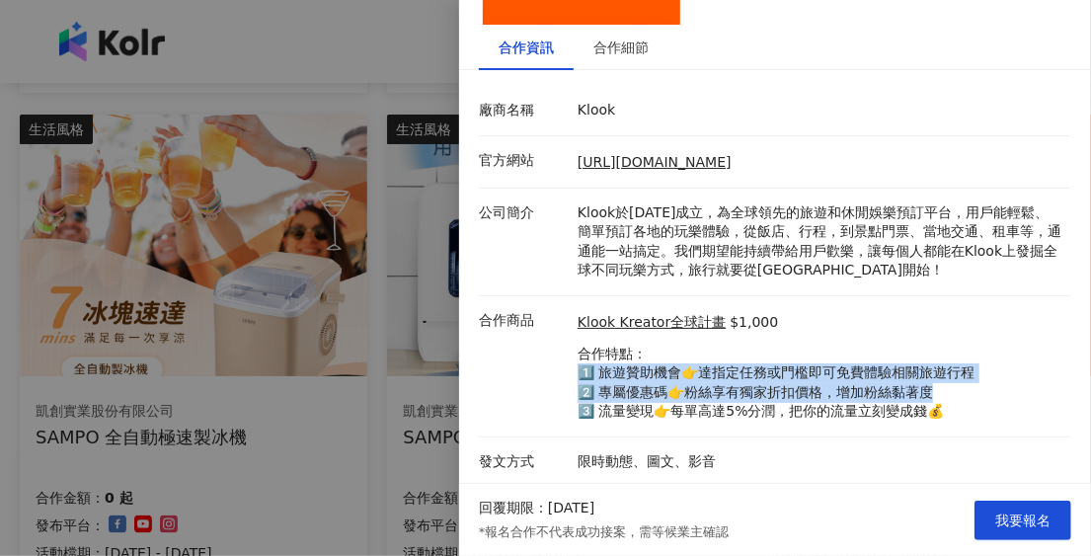
drag, startPoint x: 581, startPoint y: 370, endPoint x: 517, endPoint y: 453, distance: 104.8
click at [947, 400] on p "合作特點： 1️⃣ 旅遊贊助機會👉達指定任務或門檻即可免費體驗相關旅遊行程 2️⃣ 專屬優惠碼👉粉絲享有獨家折扣價格，增加粉絲黏著度 3️⃣ 流量變現👉每單高…" at bounding box center [775, 382] width 397 height 77
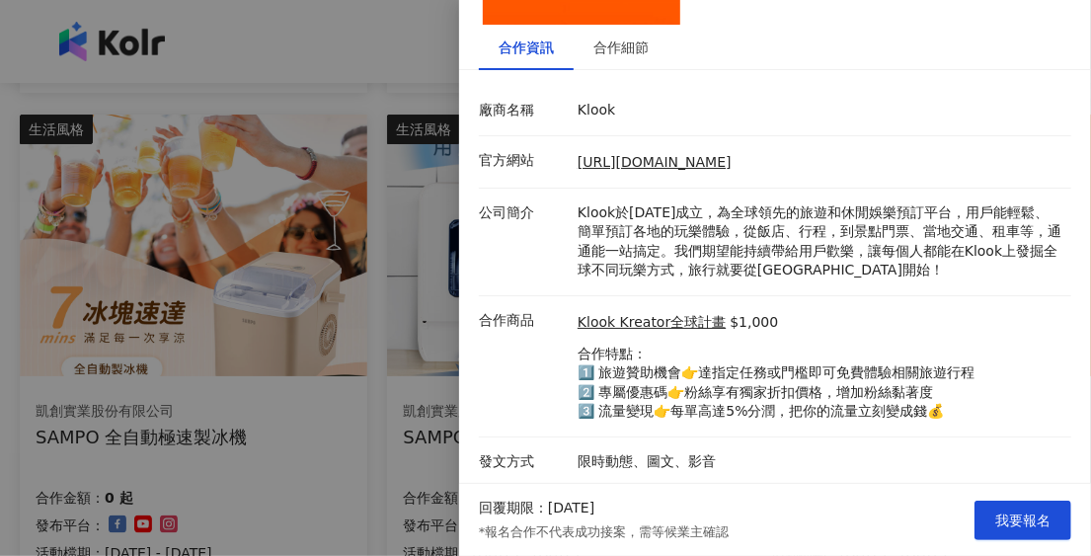
click at [352, 469] on div at bounding box center [545, 278] width 1091 height 556
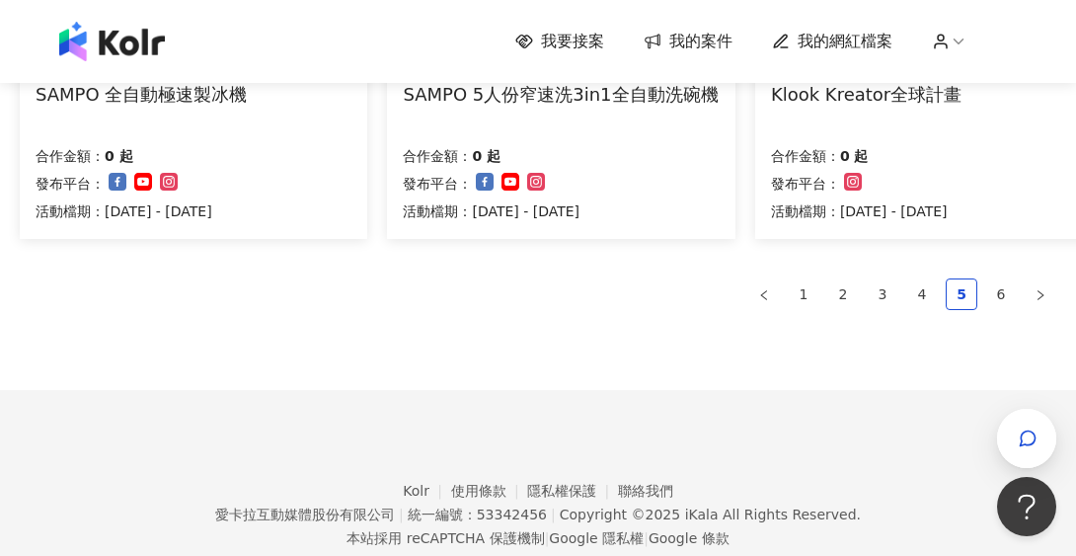
scroll to position [1559, 0]
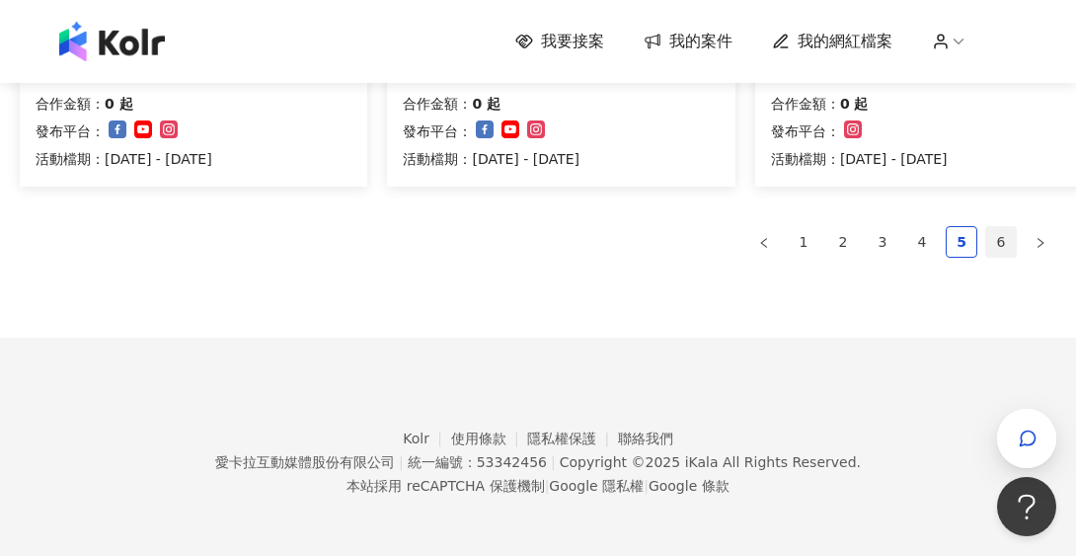
click at [994, 240] on link "6" at bounding box center [1001, 242] width 30 height 30
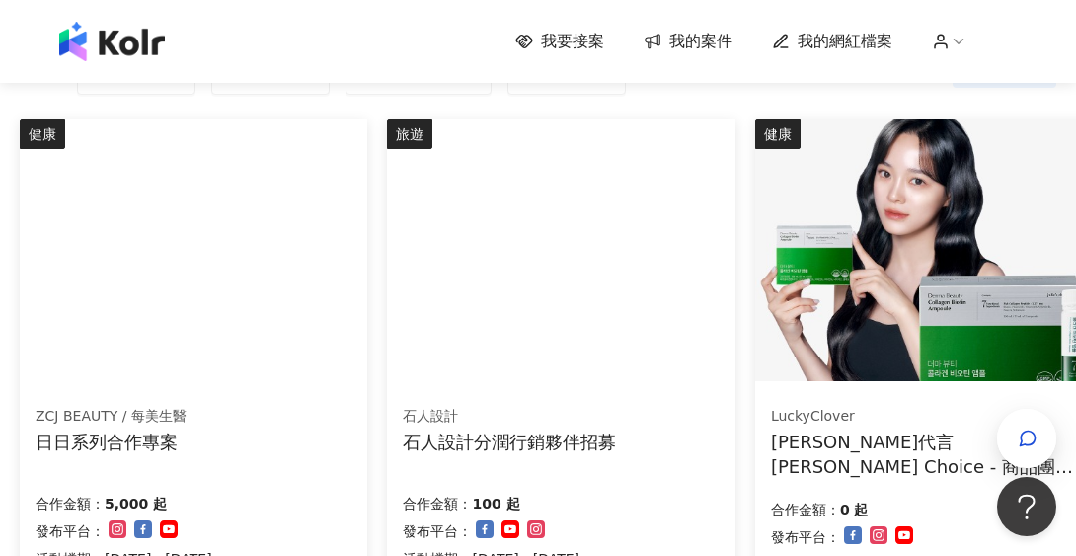
scroll to position [0, 0]
